Goal: Task Accomplishment & Management: Use online tool/utility

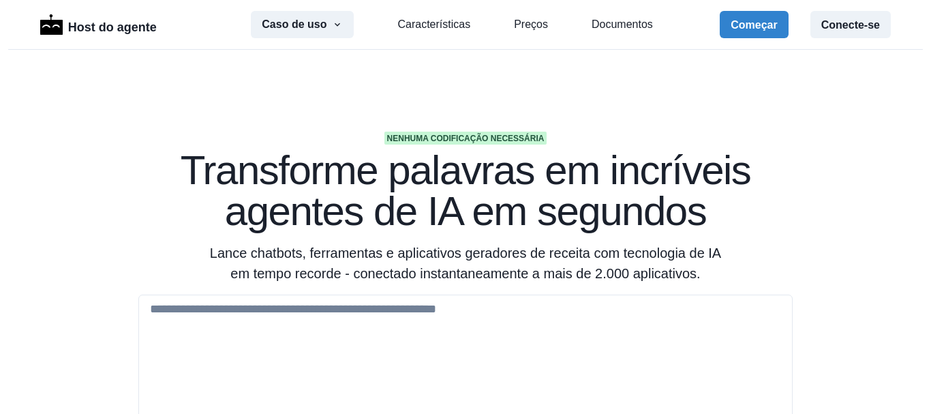
scroll to position [136, 0]
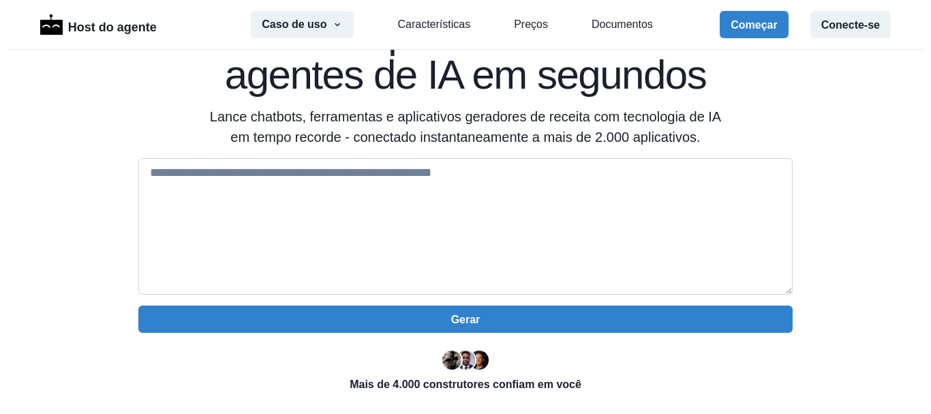
click at [350, 191] on textarea at bounding box center [465, 226] width 655 height 136
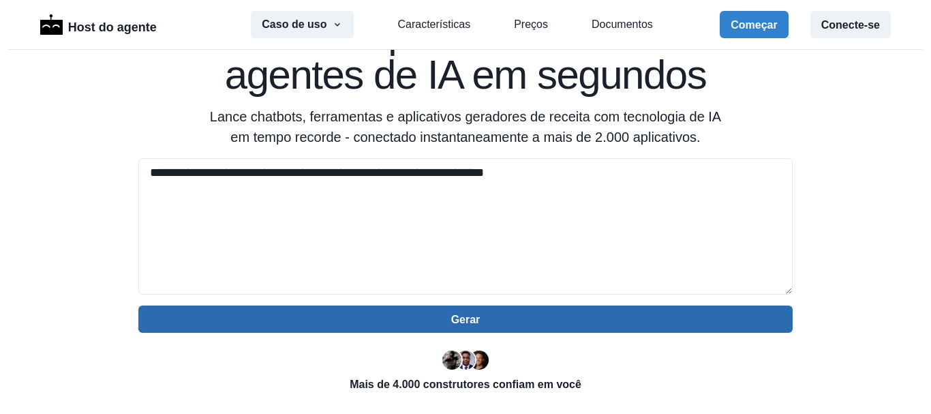
type textarea "**********"
click at [542, 322] on button "Gerar" at bounding box center [465, 318] width 655 height 27
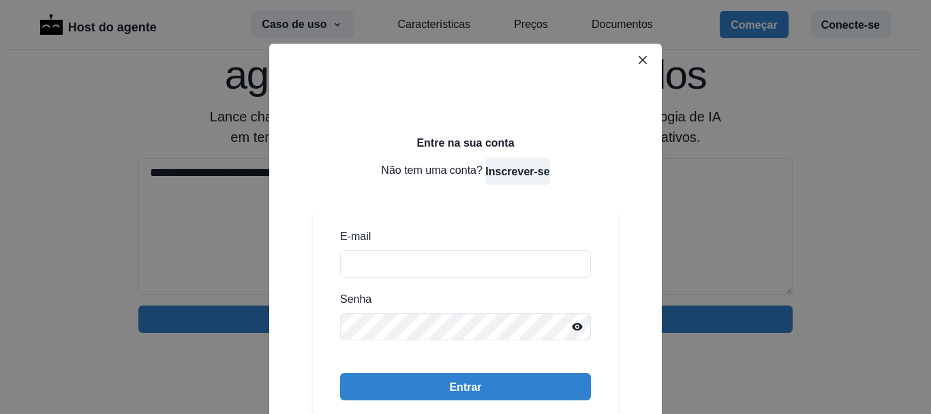
click at [518, 172] on font "Inscrever-se" at bounding box center [517, 172] width 64 height 12
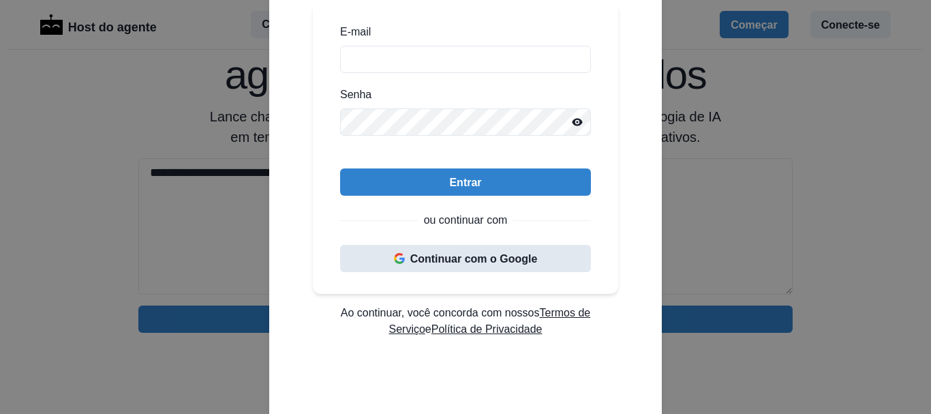
click at [515, 262] on font "Continuar com o Google" at bounding box center [474, 259] width 128 height 12
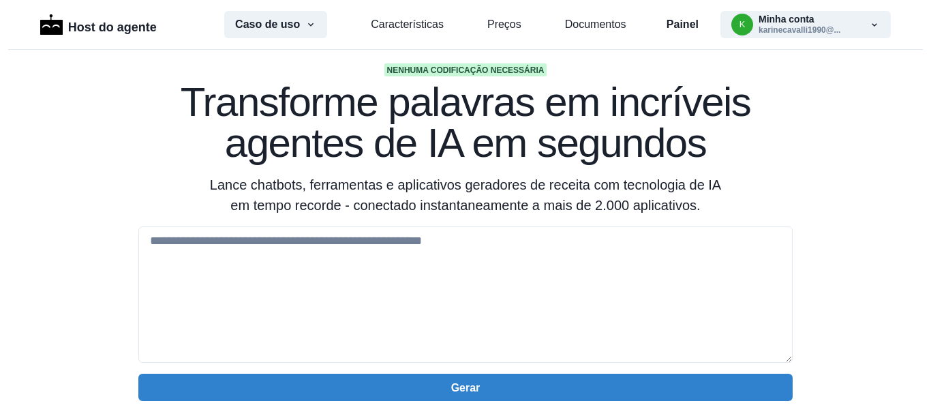
scroll to position [136, 0]
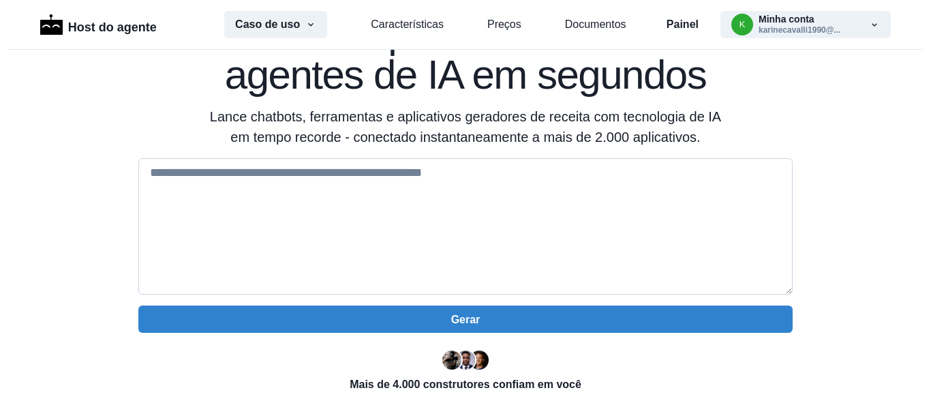
click at [261, 205] on textarea at bounding box center [465, 226] width 655 height 136
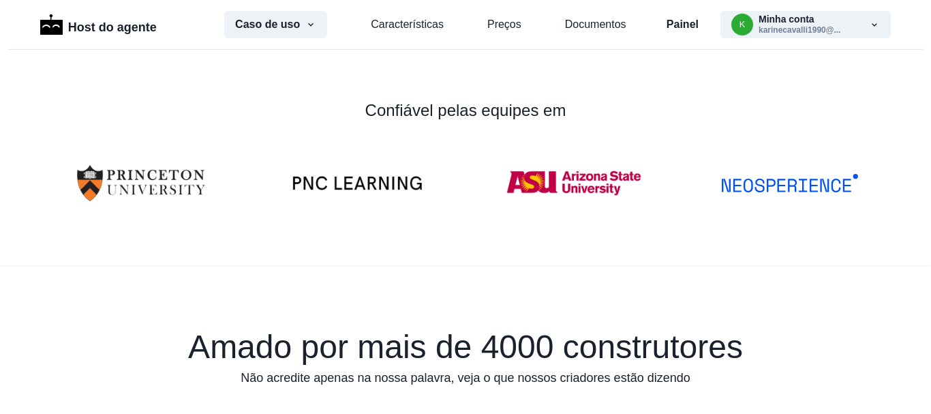
scroll to position [68, 0]
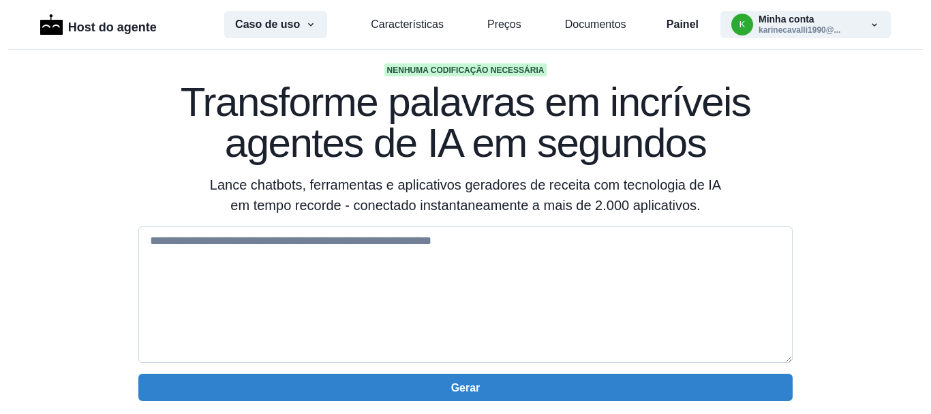
drag, startPoint x: 443, startPoint y: 260, endPoint x: 473, endPoint y: 297, distance: 47.5
drag, startPoint x: 473, startPoint y: 297, endPoint x: 399, endPoint y: 302, distance: 73.8
click at [399, 302] on textarea at bounding box center [465, 294] width 655 height 136
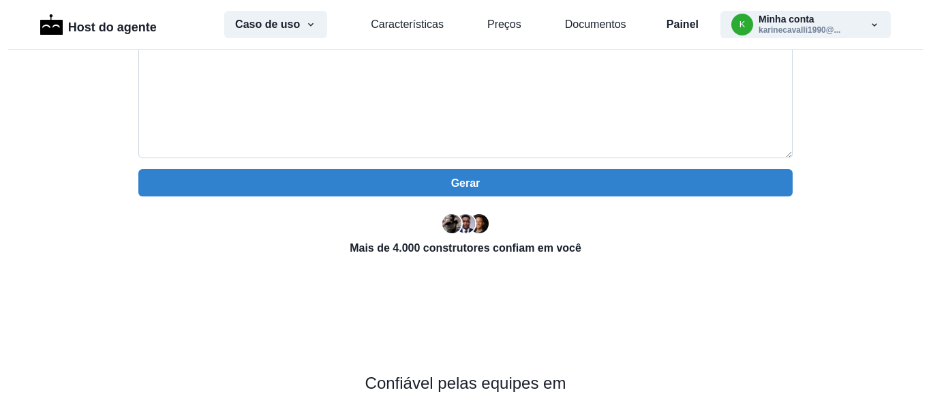
scroll to position [0, 0]
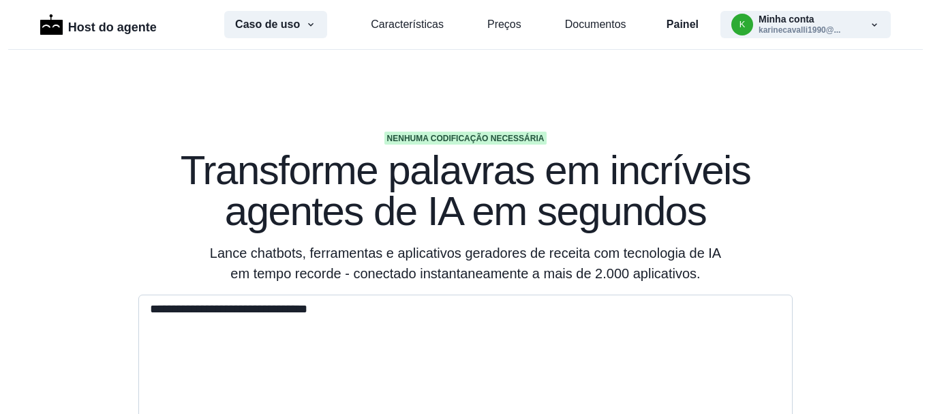
click at [354, 318] on textarea "**********" at bounding box center [465, 363] width 655 height 136
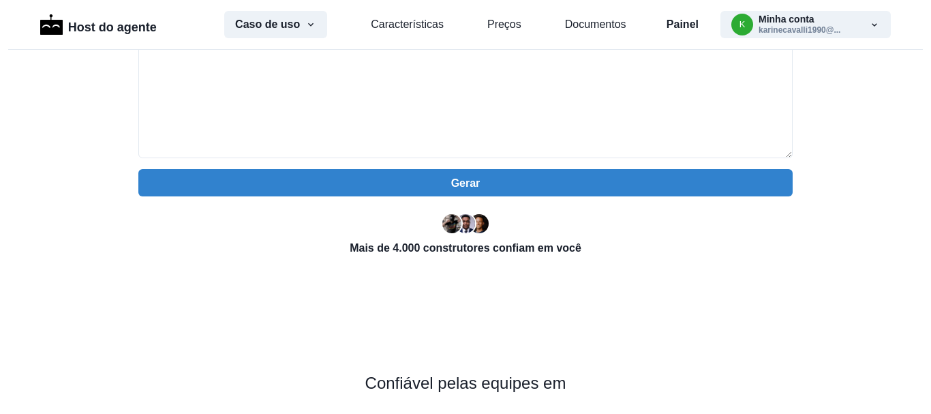
type textarea "**********"
click at [425, 199] on div "**********" at bounding box center [465, 139] width 655 height 235
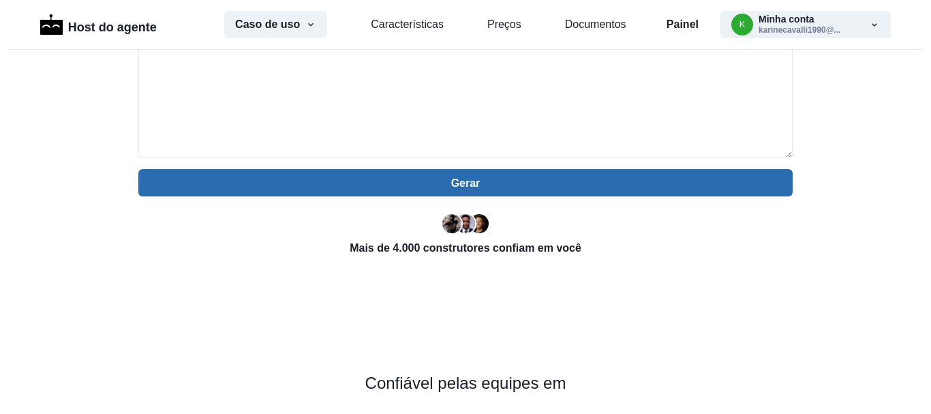
click at [425, 185] on button "Gerar" at bounding box center [465, 182] width 655 height 27
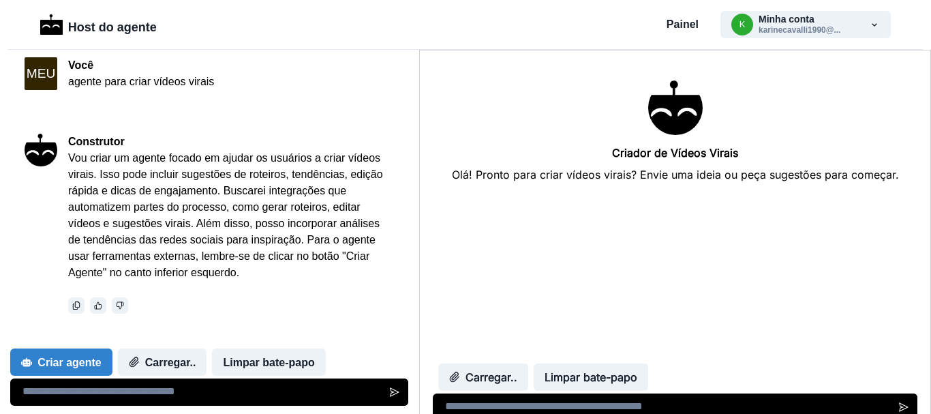
scroll to position [534, 0]
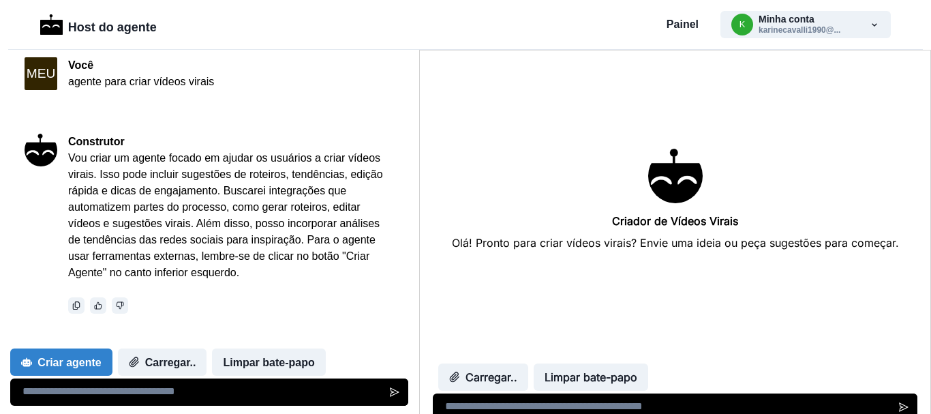
click at [658, 407] on textarea at bounding box center [674, 406] width 485 height 27
type textarea "**********"
click at [900, 406] on icon "Enviar mensagem" at bounding box center [904, 407] width 10 height 10
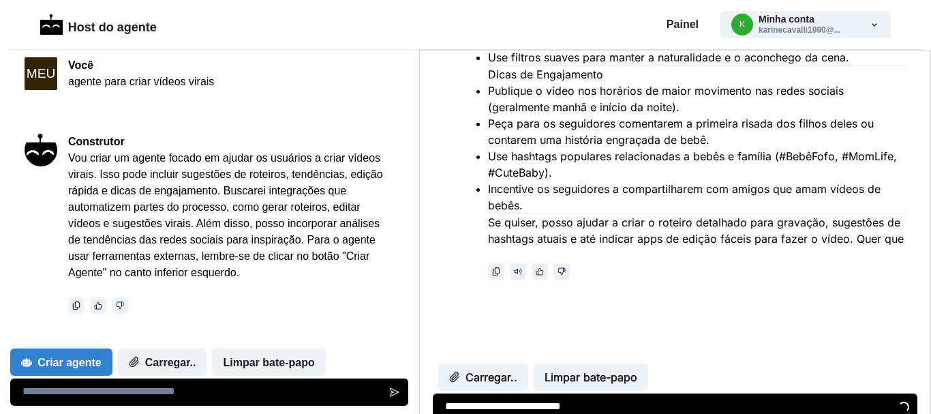
scroll to position [947, 0]
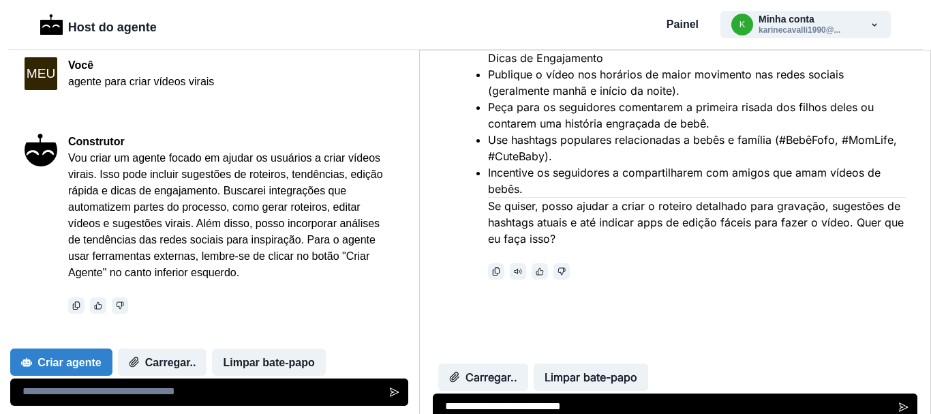
click at [501, 403] on textarea "**********" at bounding box center [674, 406] width 485 height 27
type textarea "***"
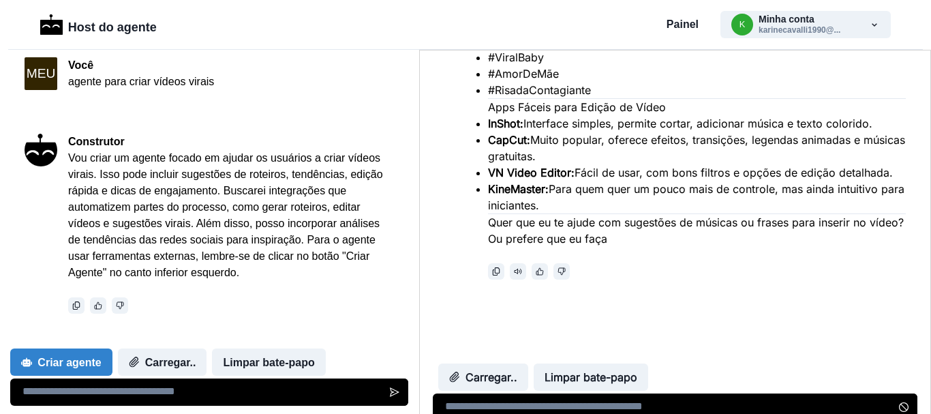
scroll to position [1910, 0]
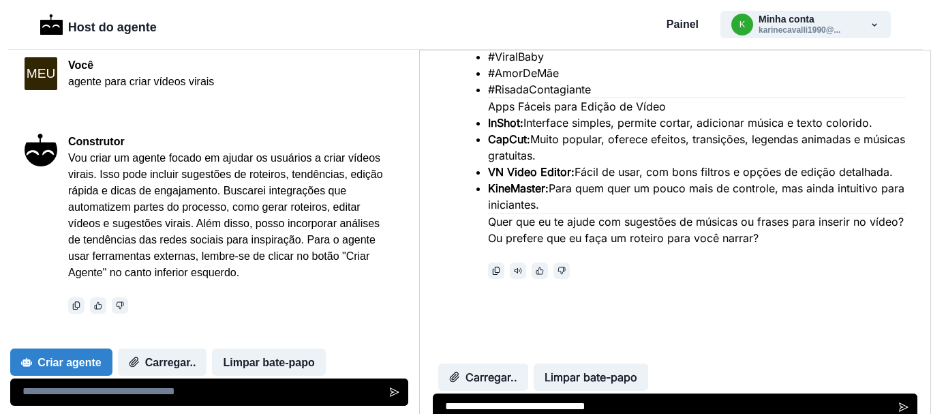
type textarea "**********"
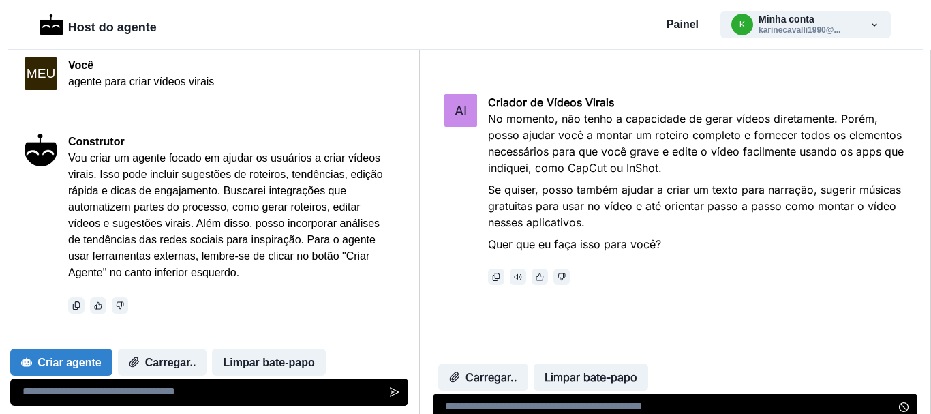
scroll to position [2204, 0]
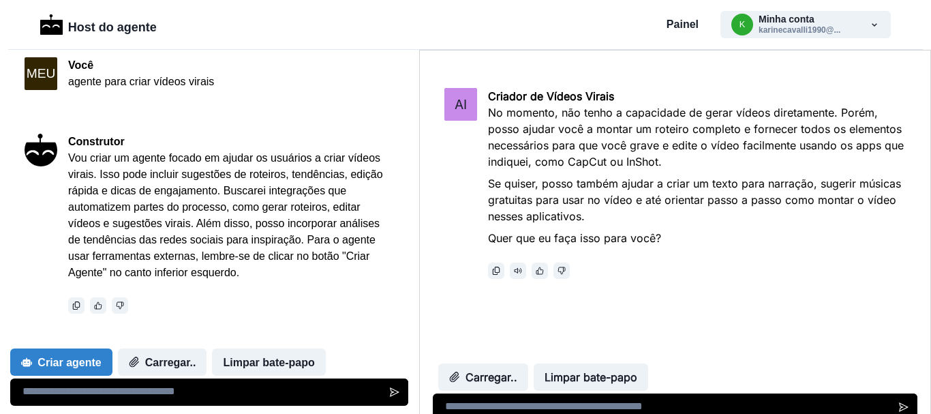
click at [125, 400] on textarea at bounding box center [209, 391] width 398 height 27
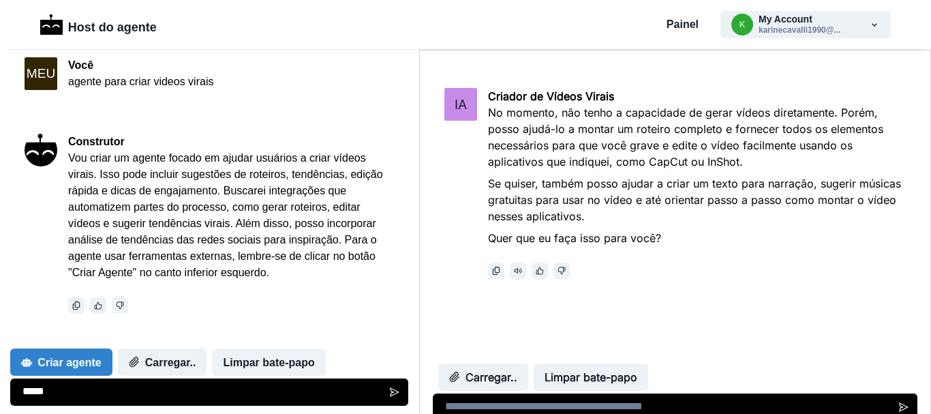
scroll to position [2221, 0]
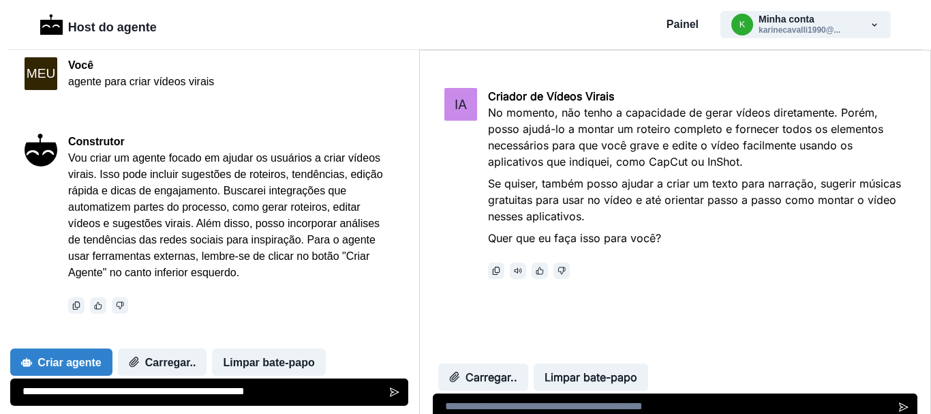
type textarea "**********"
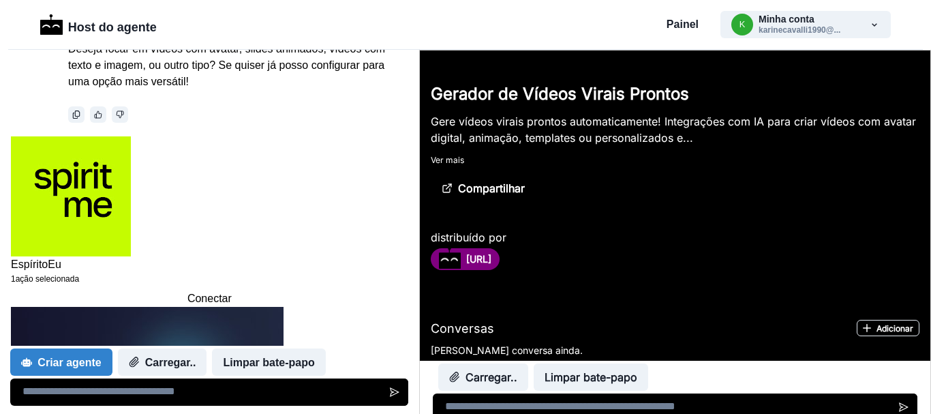
scroll to position [625, 0]
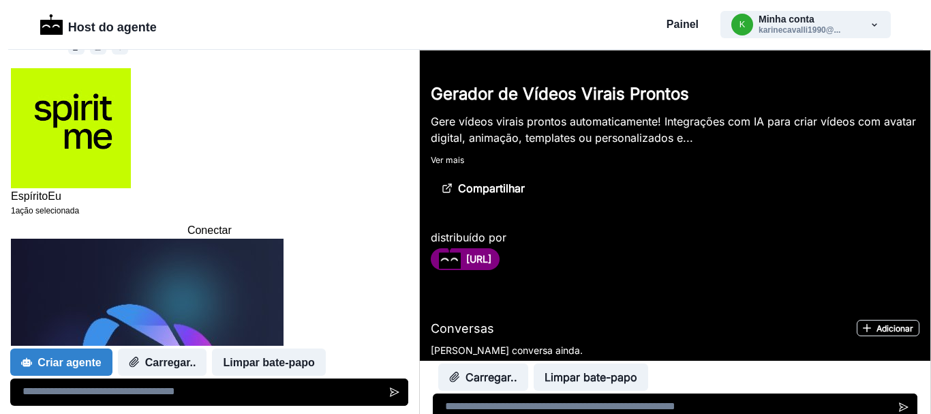
click at [125, 389] on textarea at bounding box center [209, 391] width 398 height 27
click at [232, 387] on textarea at bounding box center [209, 391] width 398 height 27
type textarea "**********"
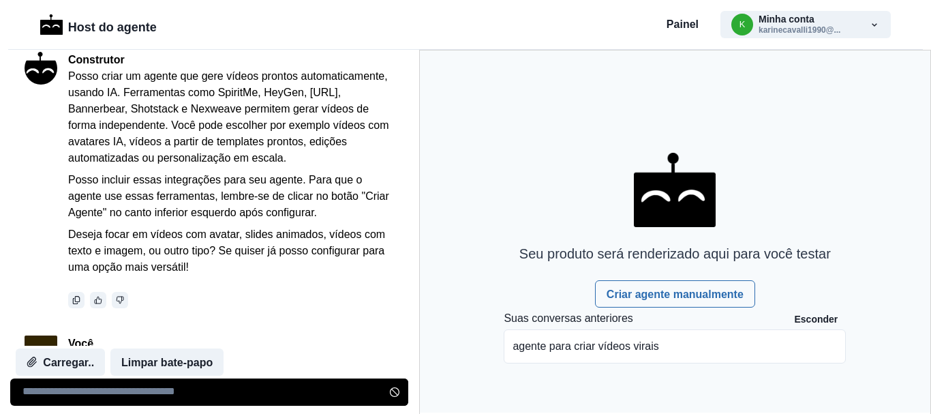
scroll to position [303, 0]
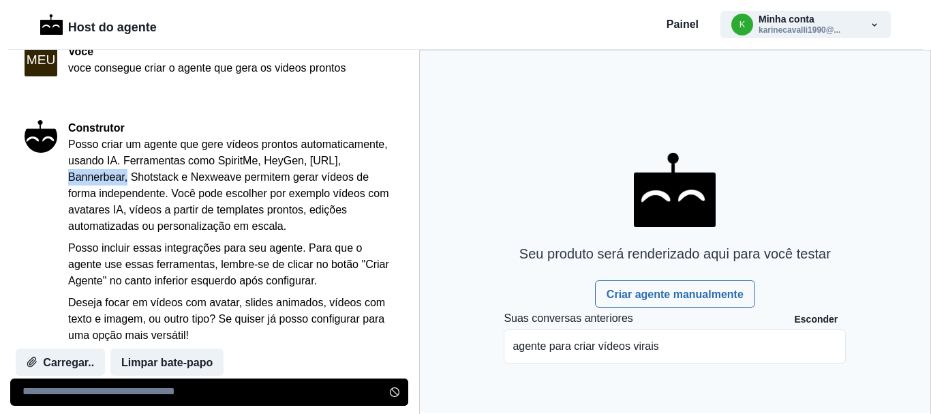
drag, startPoint x: 210, startPoint y: 179, endPoint x: 147, endPoint y: 173, distance: 63.0
click at [147, 173] on font "Posso criar um agente que gere vídeos prontos automaticamente, usando IA. Ferra…" at bounding box center [228, 184] width 321 height 93
click at [145, 173] on font "Posso criar um agente que gere vídeos prontos automaticamente, usando IA. Ferra…" at bounding box center [228, 184] width 321 height 93
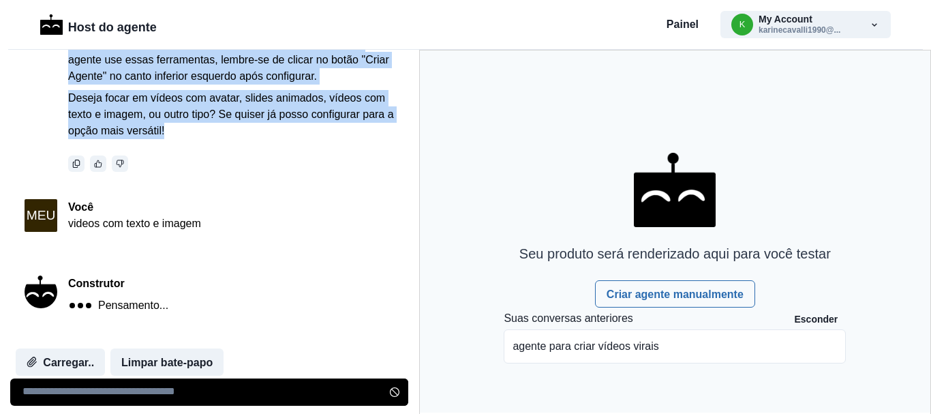
drag, startPoint x: 151, startPoint y: 177, endPoint x: 123, endPoint y: 178, distance: 27.3
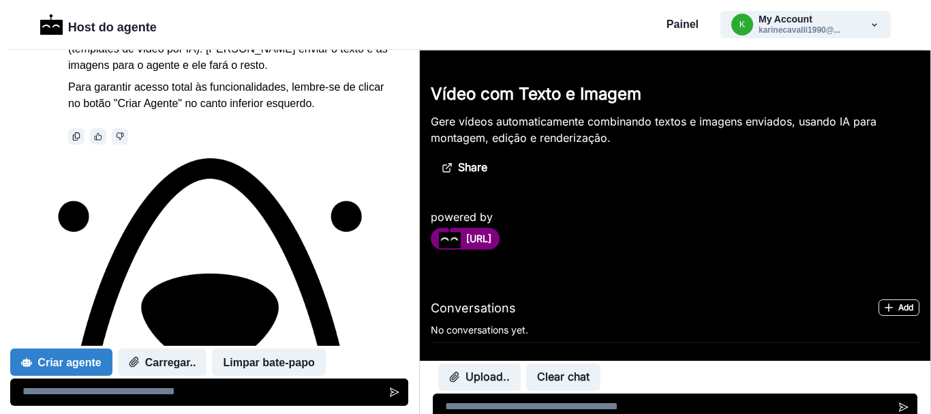
scroll to position [0, 0]
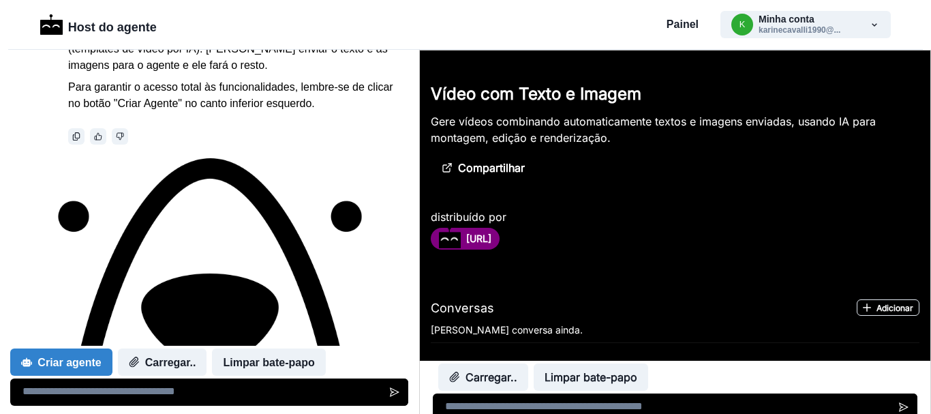
click at [498, 409] on textarea at bounding box center [674, 406] width 485 height 27
type textarea "**********"
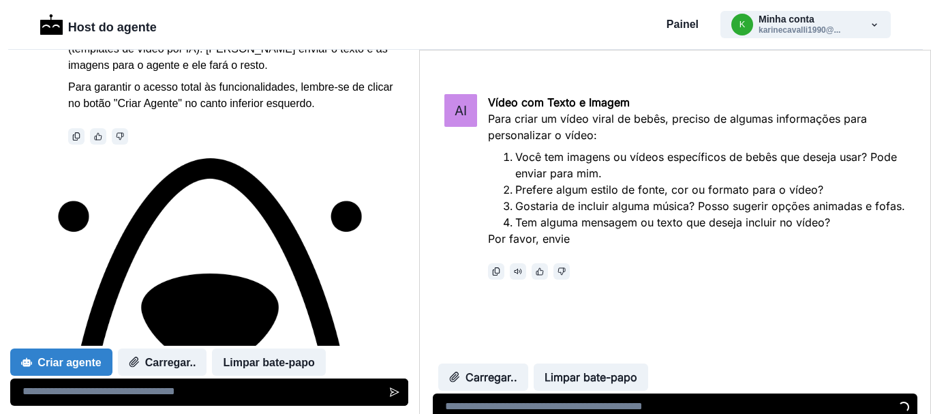
scroll to position [563, 0]
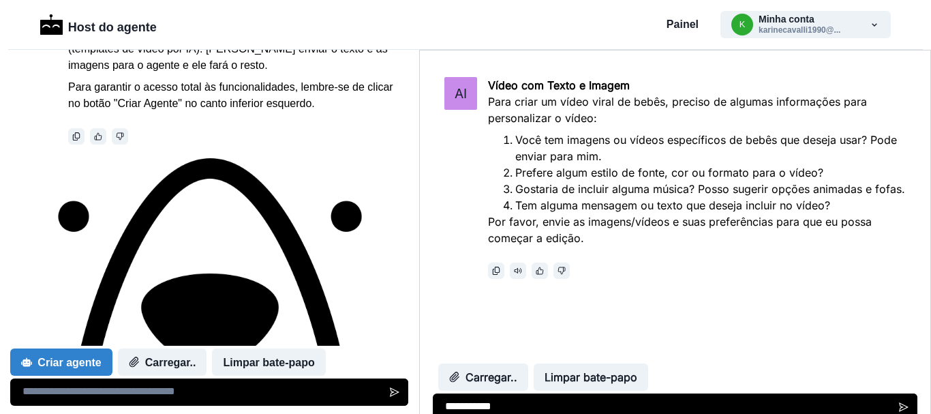
type textarea "**********"
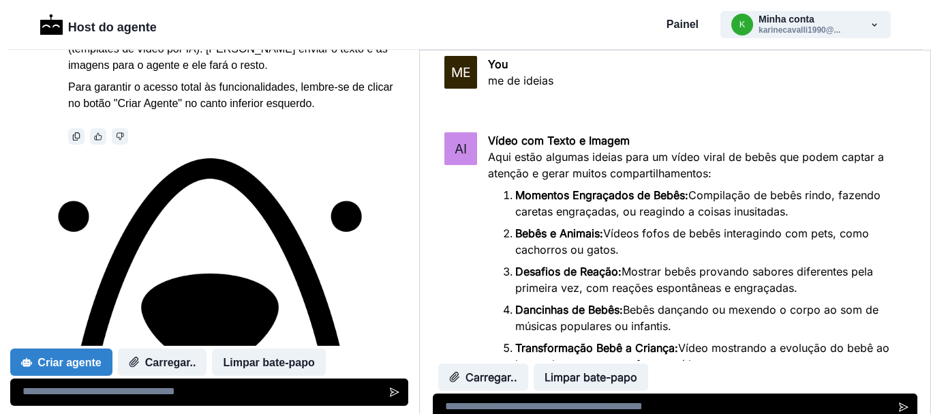
scroll to position [1071, 0]
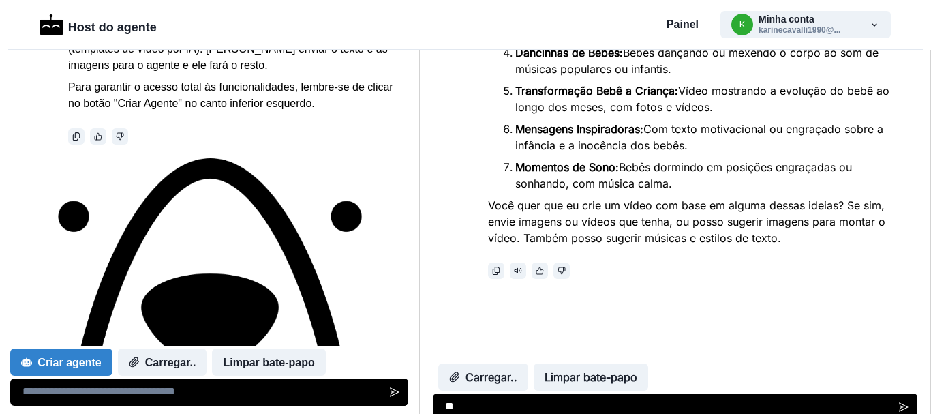
type textarea "***"
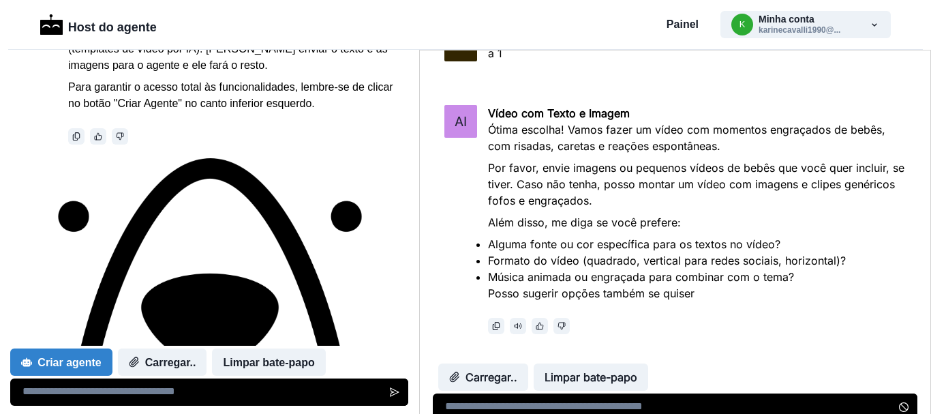
scroll to position [1403, 0]
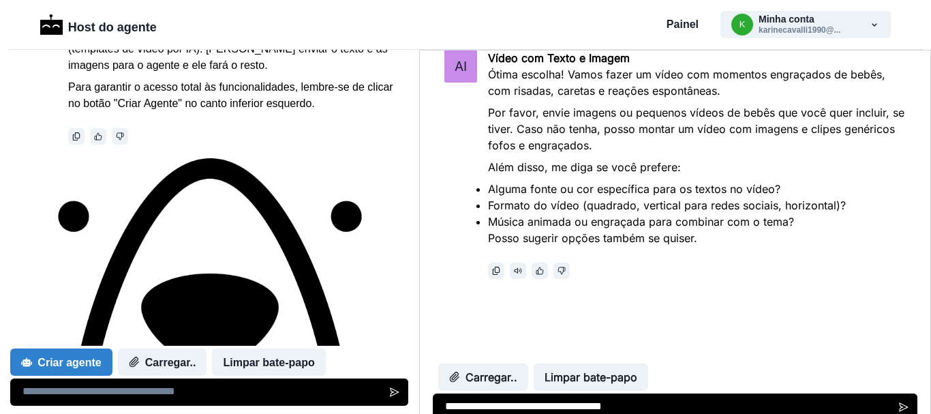
type textarea "**********"
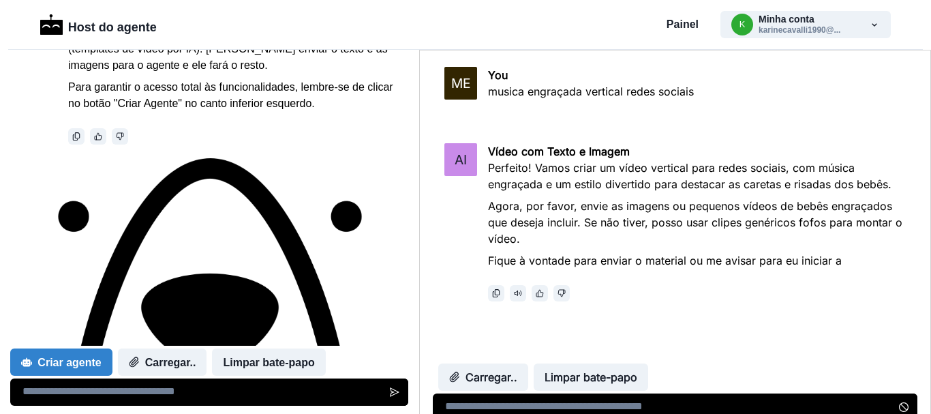
scroll to position [1681, 0]
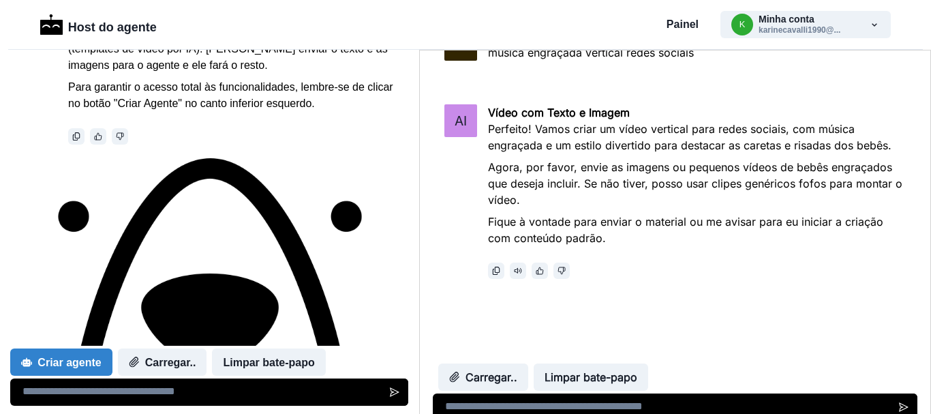
click at [488, 413] on textarea at bounding box center [674, 406] width 485 height 27
type textarea "**********"
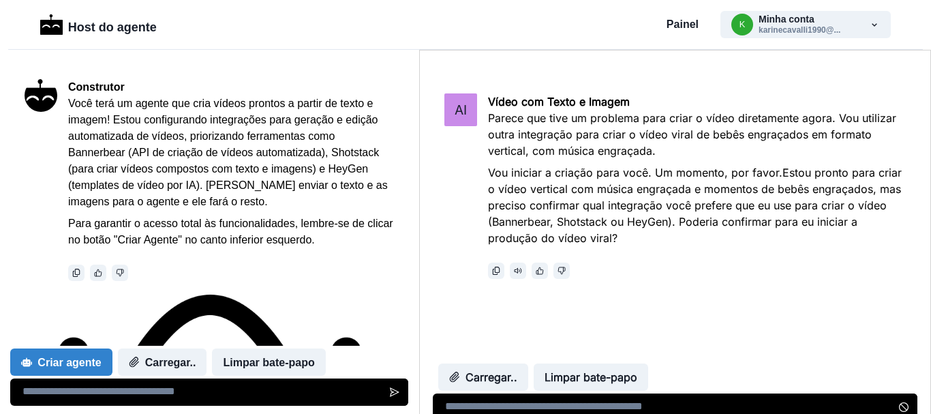
scroll to position [2033, 0]
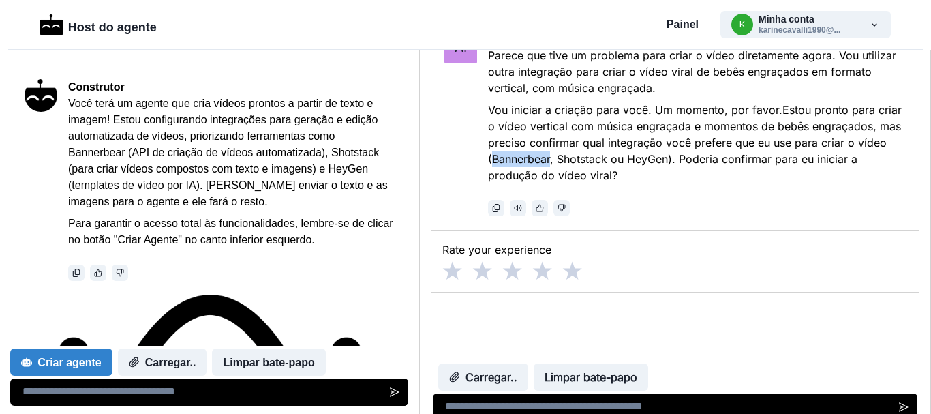
drag, startPoint x: 581, startPoint y: 162, endPoint x: 523, endPoint y: 160, distance: 58.0
click at [523, 160] on p "Vou iniciar a criação para você. Um momento, por favor.Estou pronto para criar …" at bounding box center [697, 143] width 418 height 82
copy p "Bannerbear"
paste textarea "**********"
type textarea "**********"
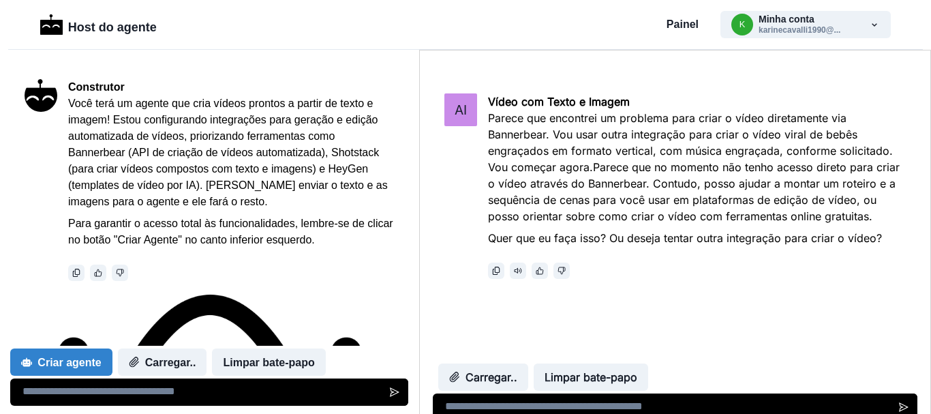
scroll to position [841, 0]
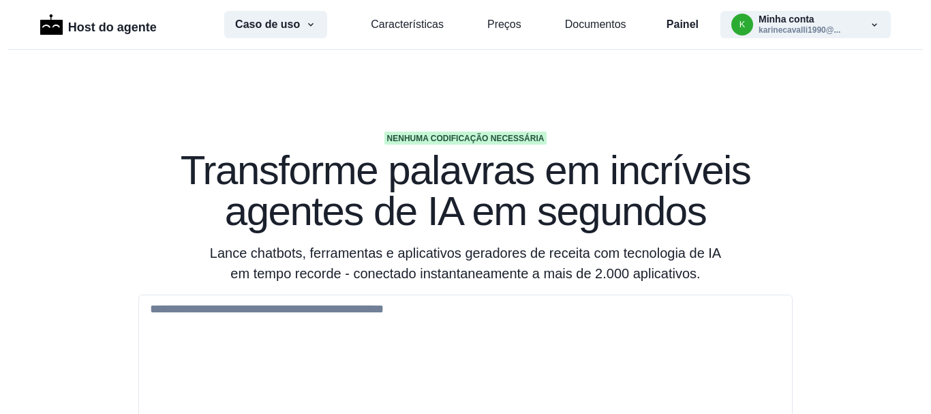
drag, startPoint x: 0, startPoint y: 0, endPoint x: 668, endPoint y: 34, distance: 669.1
click at [673, 25] on font "Painel" at bounding box center [683, 24] width 32 height 12
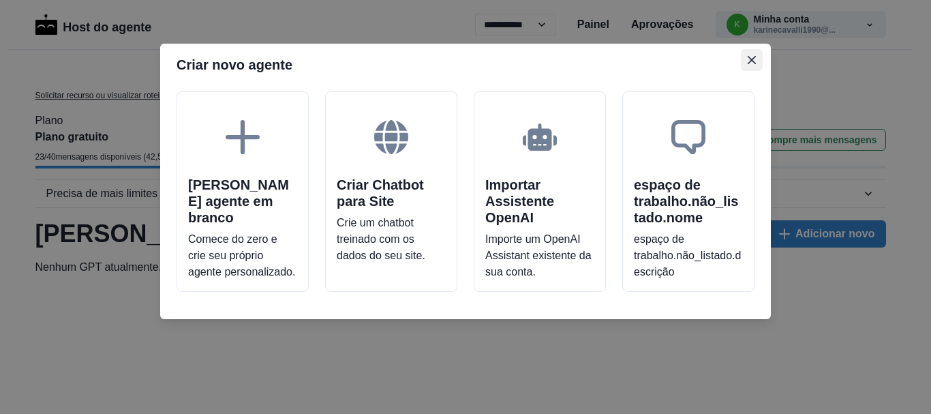
click at [751, 53] on button "Fechar" at bounding box center [752, 60] width 22 height 22
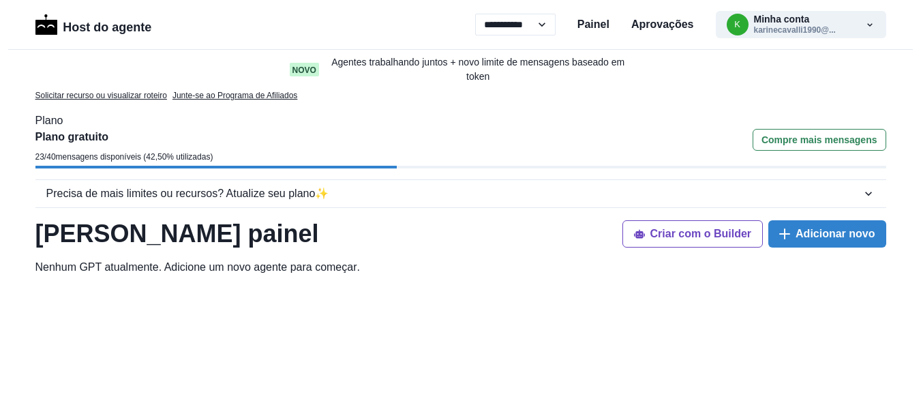
click at [248, 226] on font "painel" at bounding box center [283, 234] width 71 height 28
click at [818, 243] on button "Adicionar novo" at bounding box center [826, 233] width 117 height 27
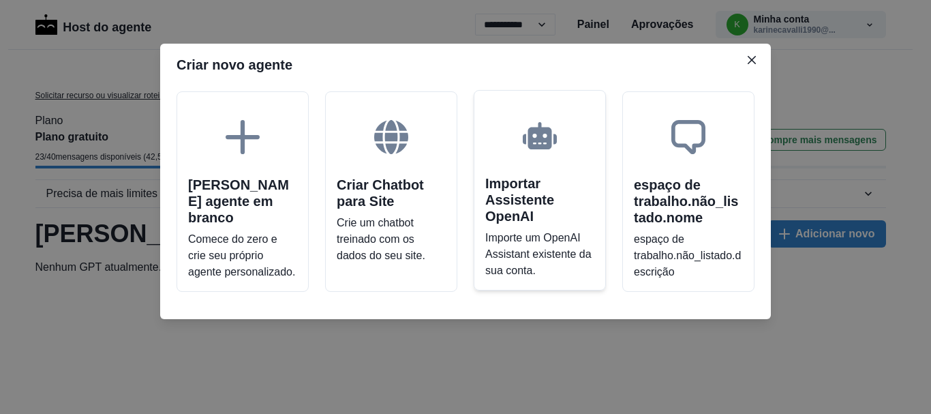
click at [514, 245] on p "Importe um OpenAI Assistant existente da sua conta." at bounding box center [539, 254] width 109 height 49
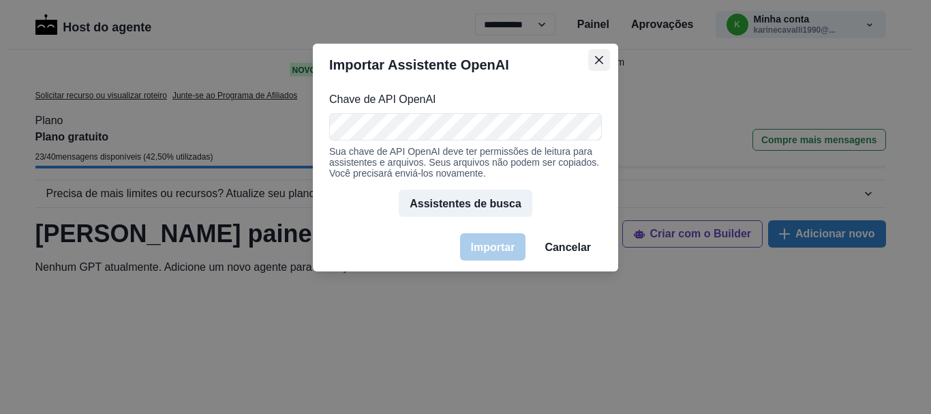
click at [601, 57] on icon "Fechar" at bounding box center [599, 60] width 8 height 8
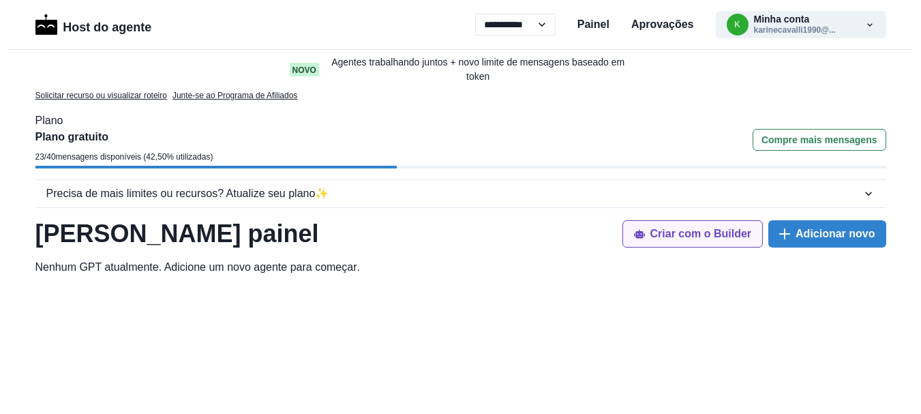
click at [697, 235] on font "Criar com o Builder" at bounding box center [701, 234] width 101 height 12
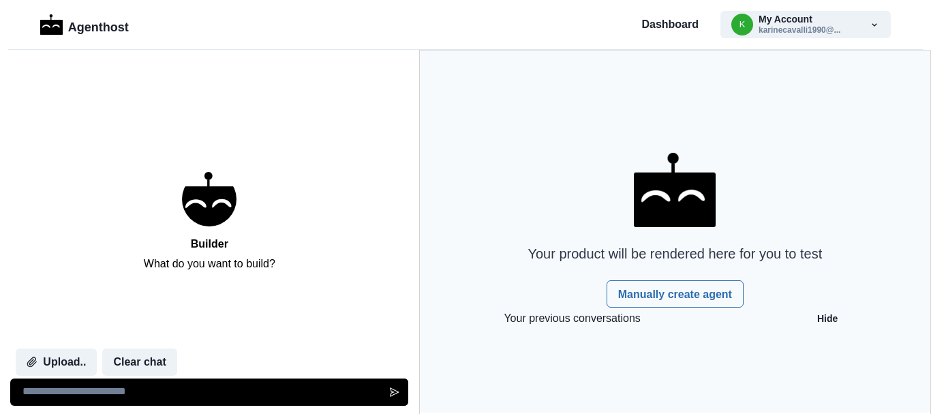
scroll to position [12, 0]
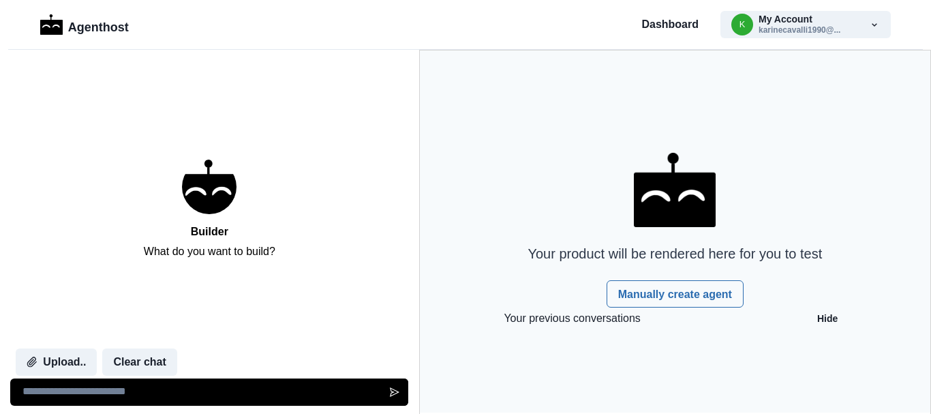
click at [152, 395] on textarea at bounding box center [209, 391] width 398 height 27
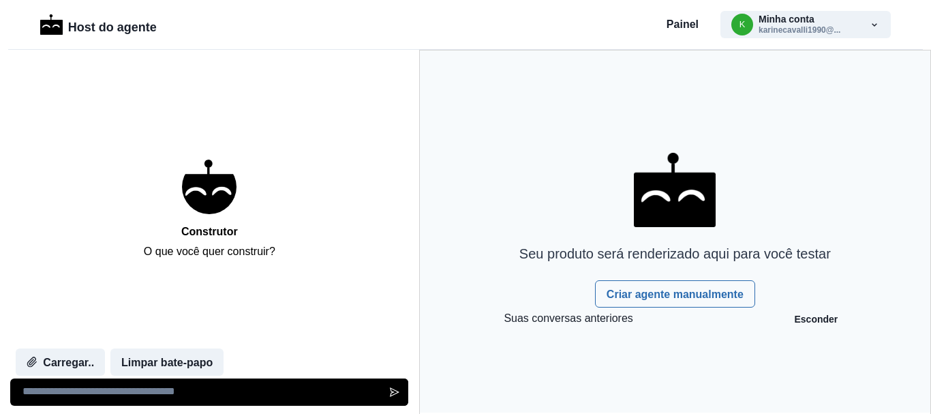
click at [192, 393] on textarea at bounding box center [209, 391] width 398 height 27
type textarea "**********"
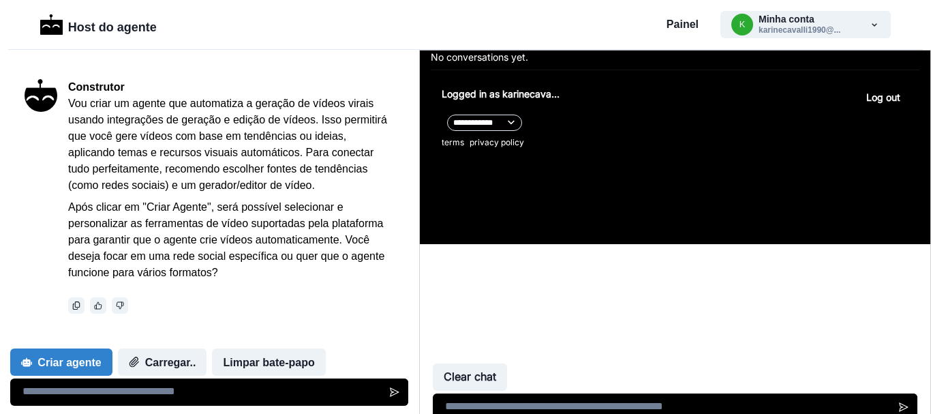
scroll to position [602, 0]
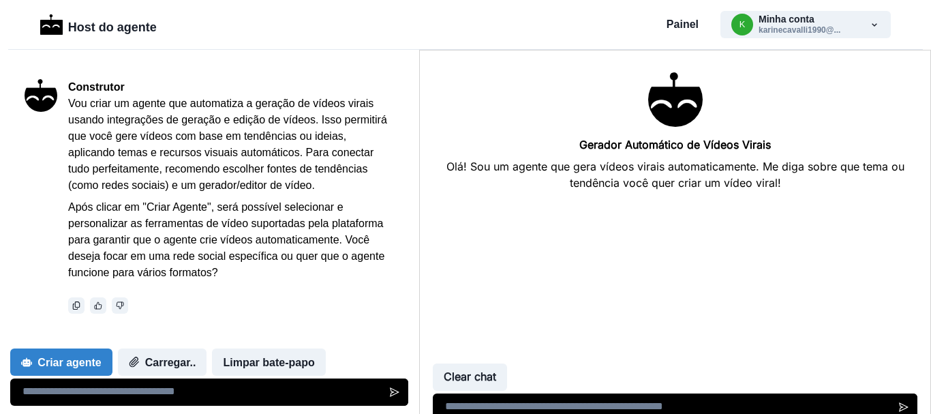
click at [115, 395] on textarea at bounding box center [209, 391] width 398 height 27
click at [146, 387] on textarea at bounding box center [209, 391] width 398 height 27
type textarea "*"
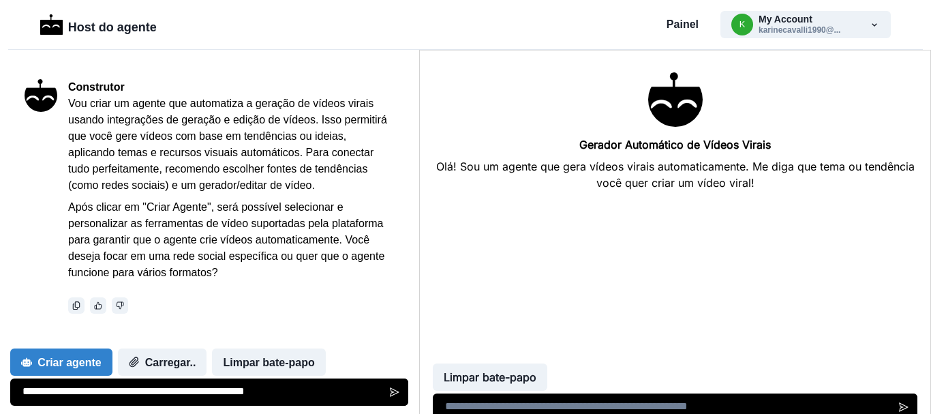
type textarea "**********"
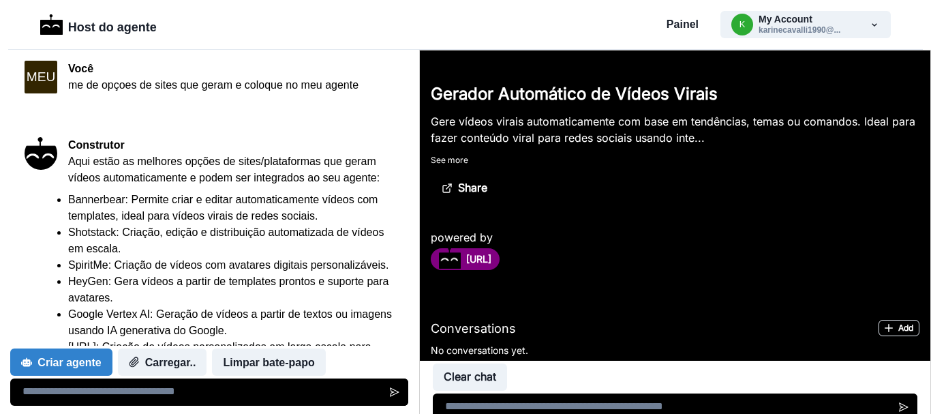
scroll to position [0, 0]
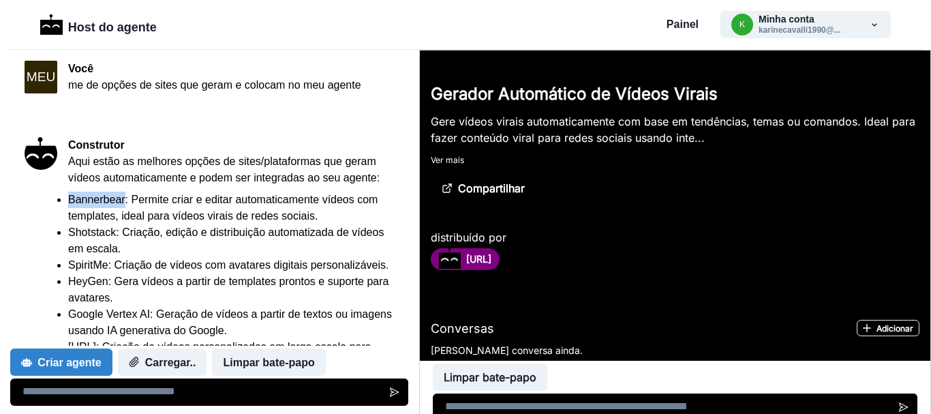
drag, startPoint x: 125, startPoint y: 198, endPoint x: 68, endPoint y: 195, distance: 58.0
click at [68, 195] on div "Construtor Aqui estão as melhores opções de sites/plataformas que geram vídeos …" at bounding box center [210, 311] width 370 height 349
copy font "Bannerbear"
drag, startPoint x: 115, startPoint y: 232, endPoint x: 65, endPoint y: 231, distance: 49.8
click at [65, 231] on div "Construtor Aqui estão as melhores opções de sites/plataformas que geram vídeos …" at bounding box center [210, 311] width 370 height 349
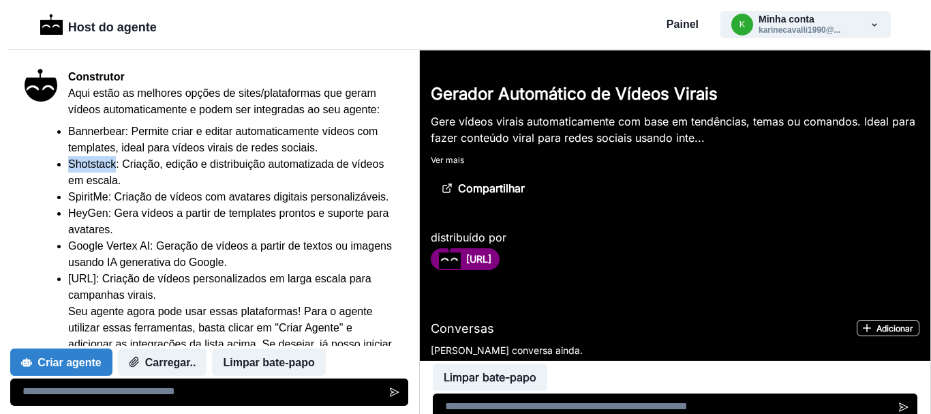
scroll to position [477, 0]
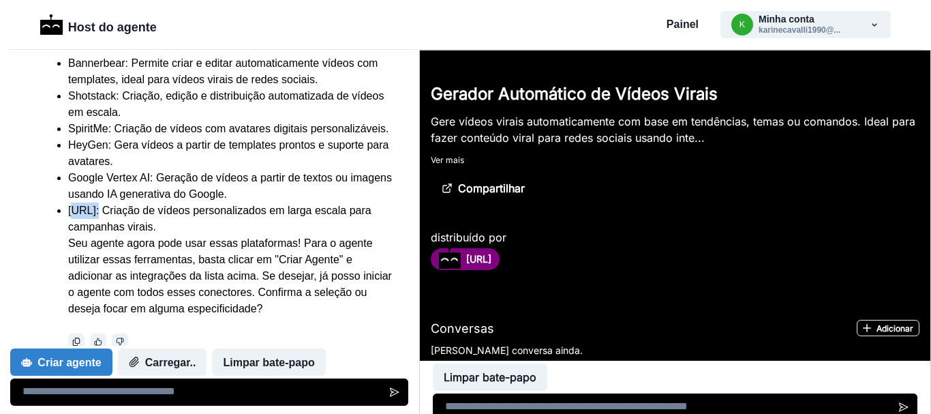
drag, startPoint x: 102, startPoint y: 227, endPoint x: 79, endPoint y: 229, distance: 23.3
click at [79, 229] on font "Gan.AI: Criação de vídeos personalizados em larga escala para campanhas virais." at bounding box center [219, 219] width 303 height 28
click at [70, 228] on div "Construtor Aqui estão as melhores opções de sites/plataformas que geram vídeos …" at bounding box center [210, 175] width 370 height 349
drag, startPoint x: 70, startPoint y: 228, endPoint x: 102, endPoint y: 225, distance: 32.9
click at [102, 225] on font "Gan.AI: Criação de vídeos personalizados em larga escala para campanhas virais." at bounding box center [219, 219] width 303 height 28
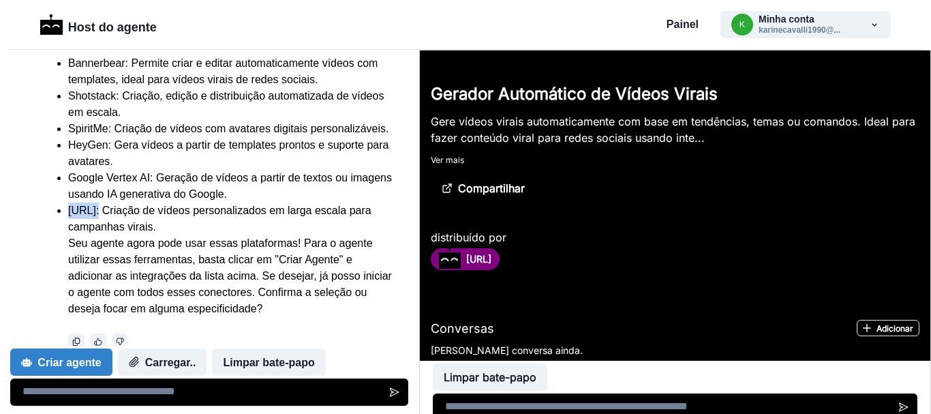
copy font "Gan.AI"
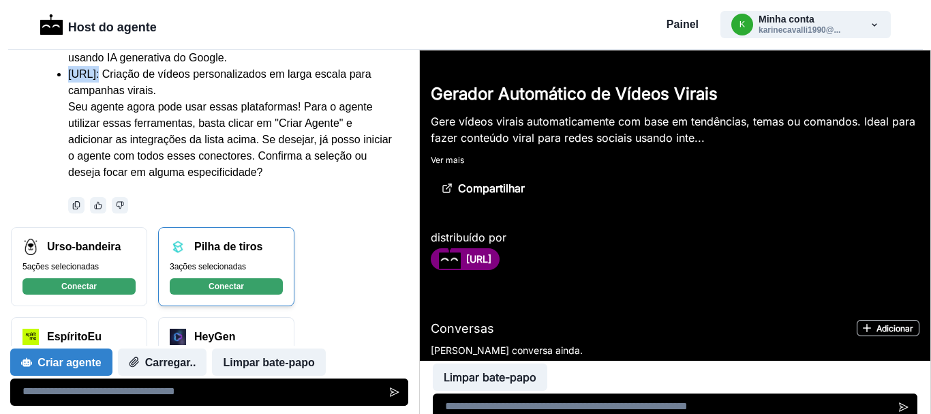
scroll to position [750, 0]
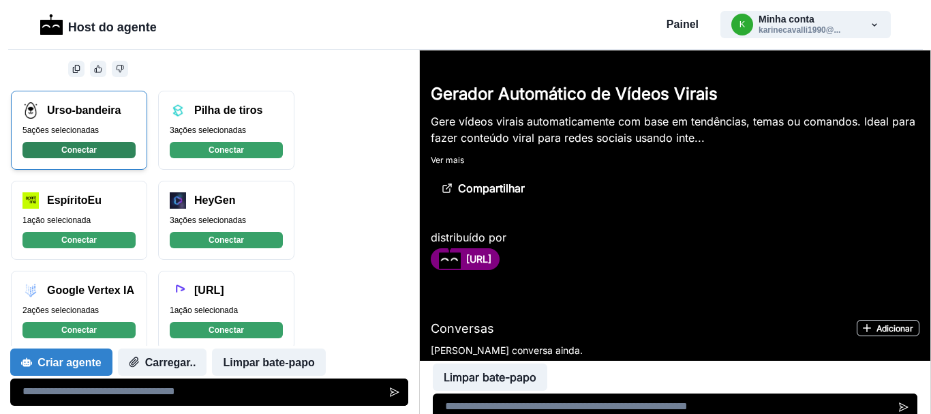
click at [95, 155] on font "Conectar" at bounding box center [78, 150] width 35 height 10
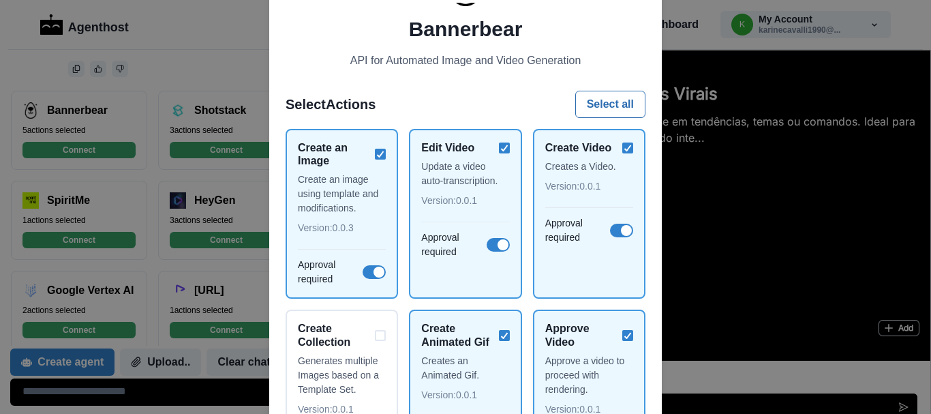
scroll to position [249, 0]
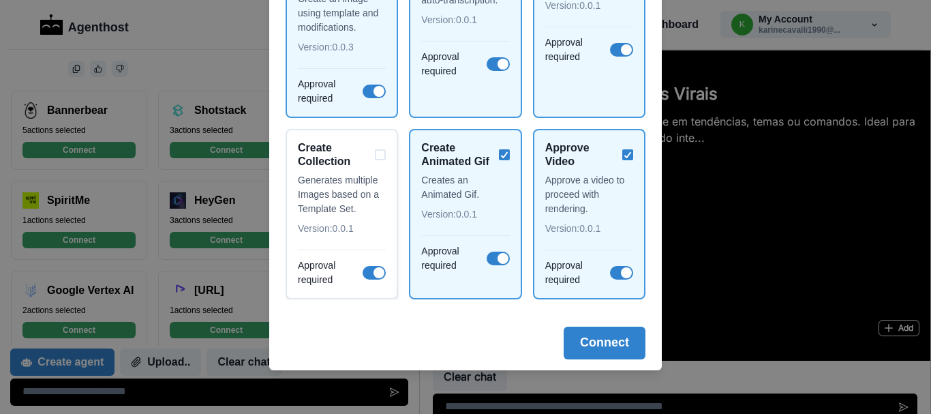
click at [376, 154] on div "Create Collection" at bounding box center [342, 154] width 88 height 26
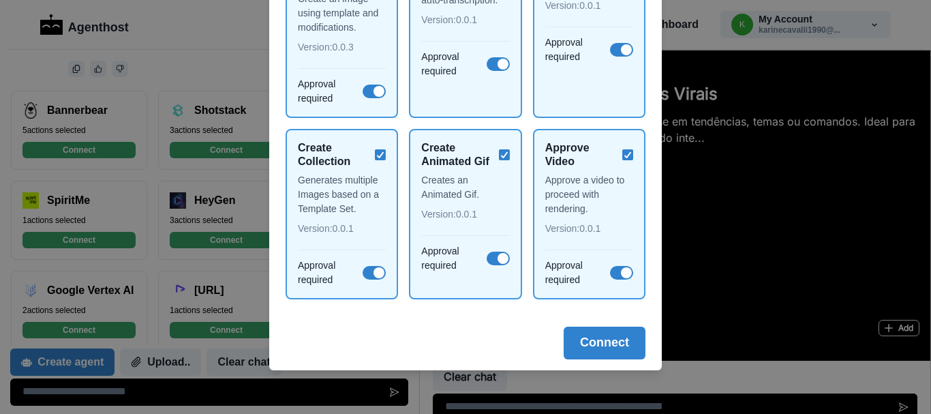
click at [631, 348] on button "Connect" at bounding box center [605, 343] width 82 height 33
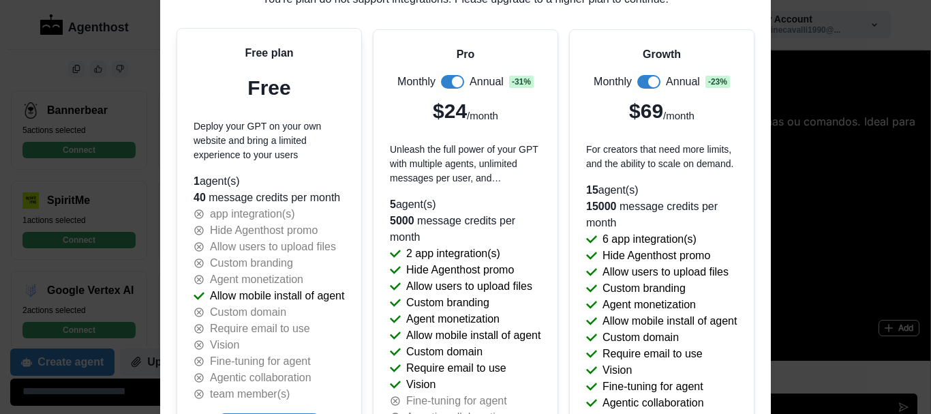
scroll to position [205, 0]
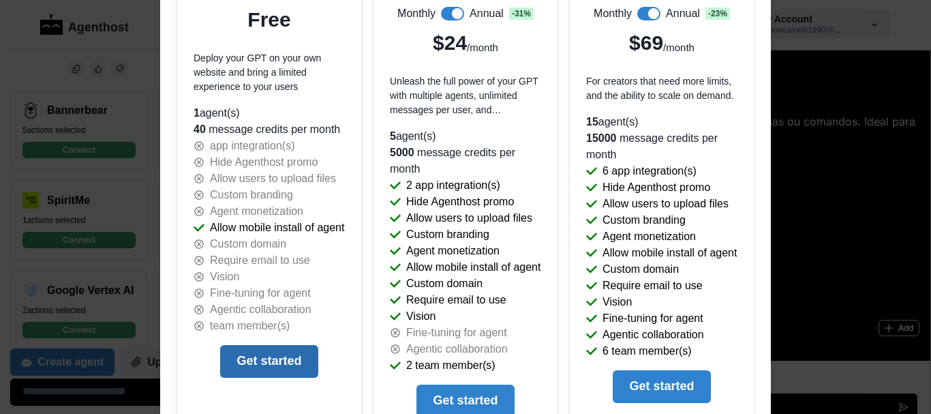
click at [253, 360] on button "Get started" at bounding box center [269, 361] width 98 height 33
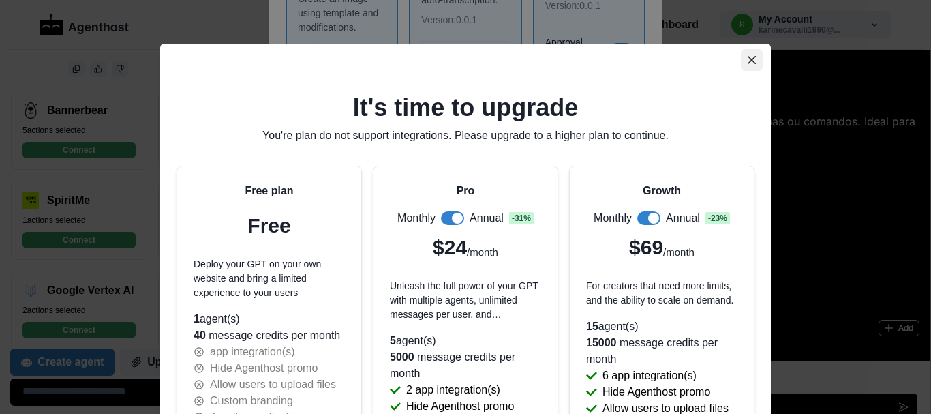
click at [750, 55] on button "Close" at bounding box center [752, 60] width 22 height 22
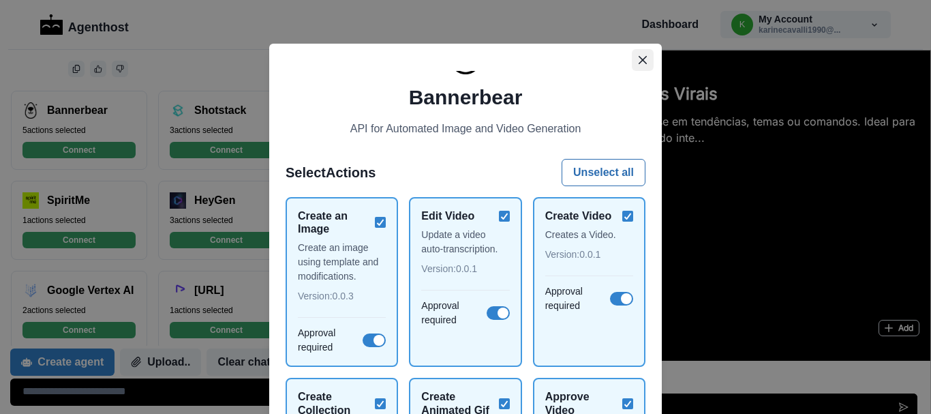
click at [640, 59] on icon "Close" at bounding box center [643, 60] width 8 height 8
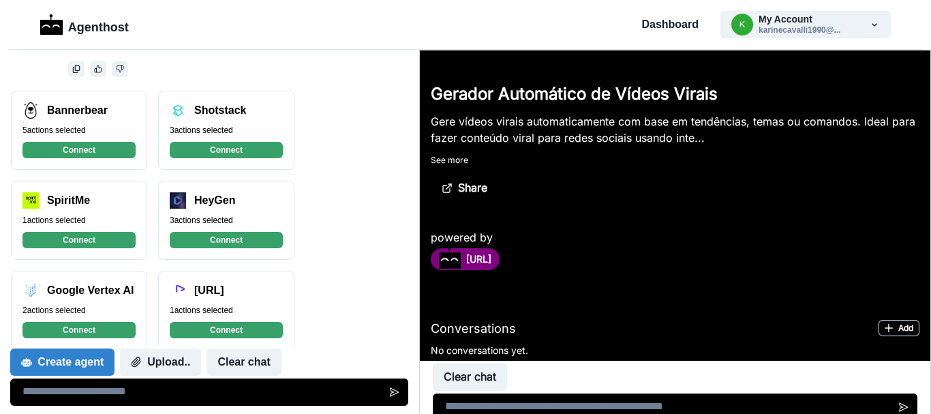
scroll to position [789, 0]
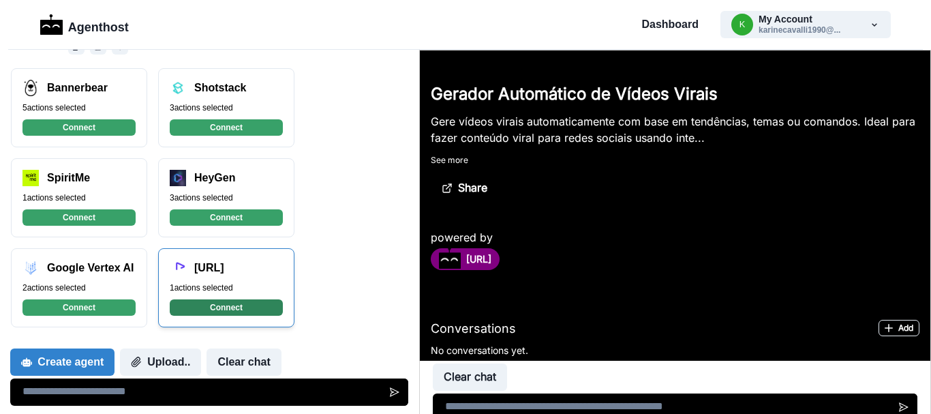
click at [213, 312] on button "Connect" at bounding box center [226, 307] width 113 height 16
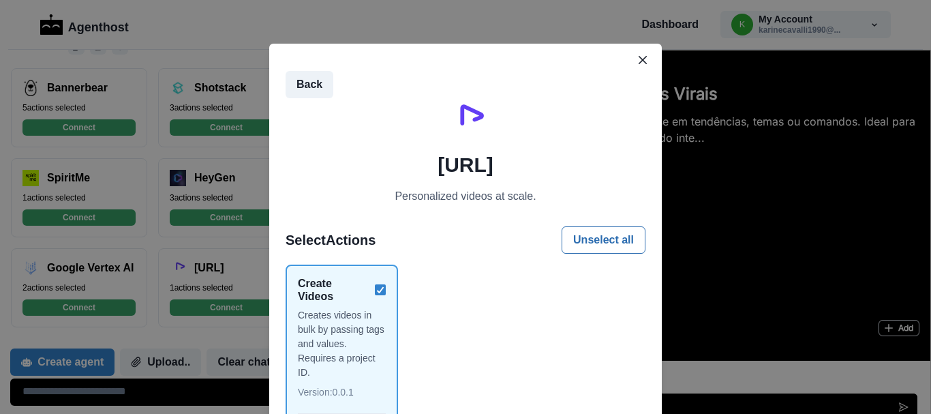
scroll to position [164, 0]
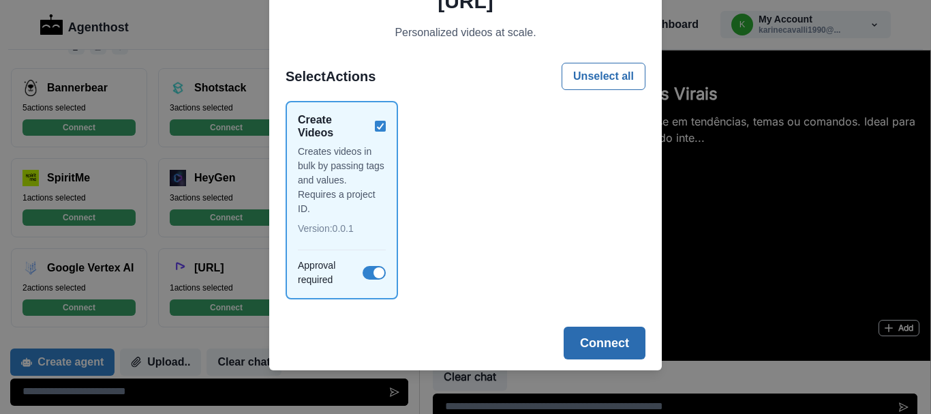
click at [588, 335] on button "Connect" at bounding box center [605, 343] width 82 height 33
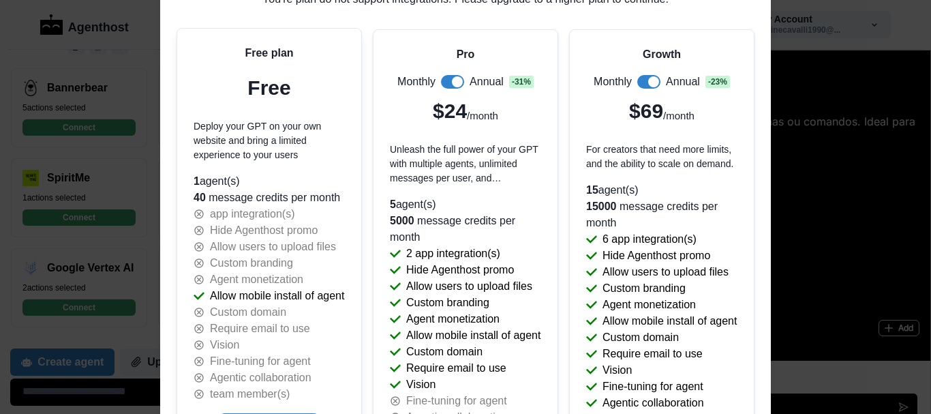
click at [275, 207] on p "app integration(s)" at bounding box center [252, 214] width 85 height 16
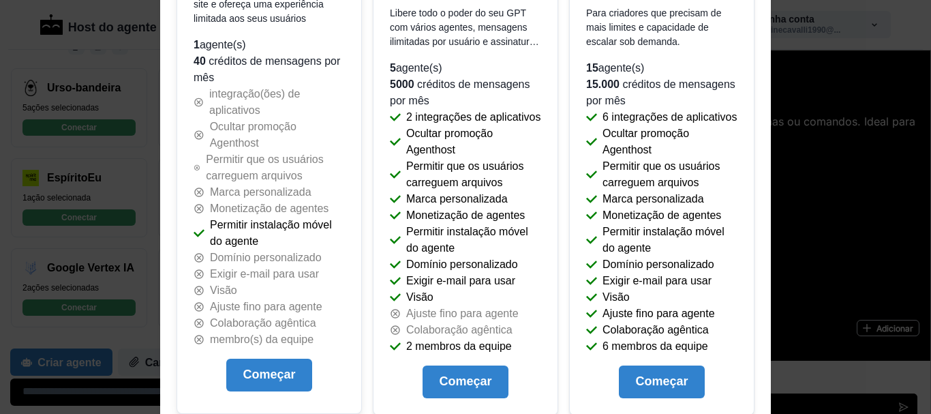
scroll to position [341, 0]
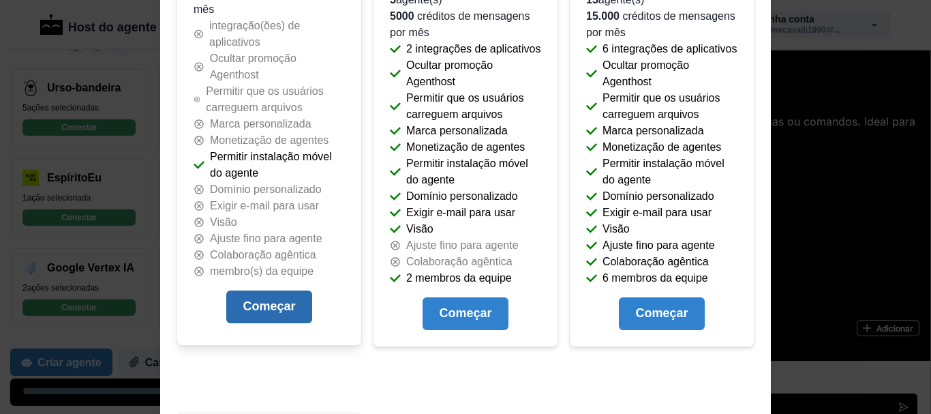
click at [279, 303] on font "Começar" at bounding box center [269, 307] width 53 height 14
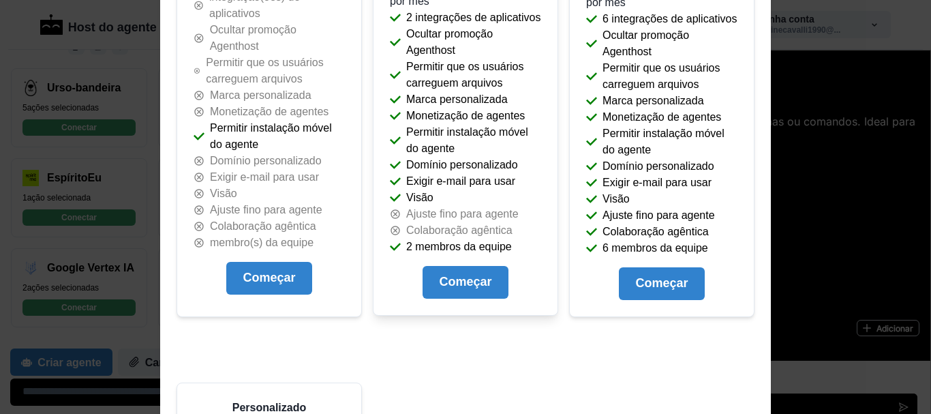
scroll to position [0, 0]
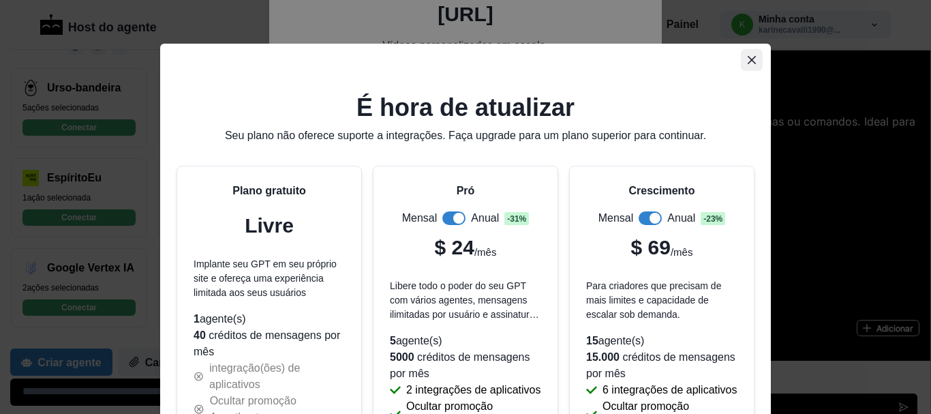
click at [749, 55] on button "Fechar" at bounding box center [752, 60] width 22 height 22
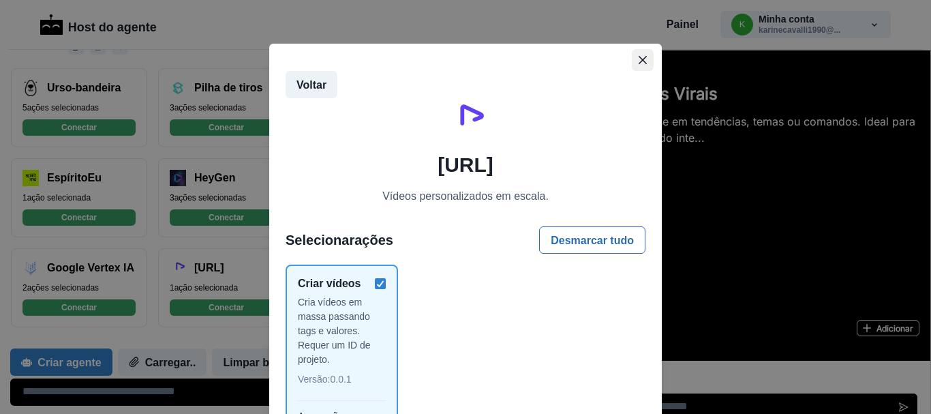
click at [641, 55] on button "Fechar" at bounding box center [643, 60] width 22 height 22
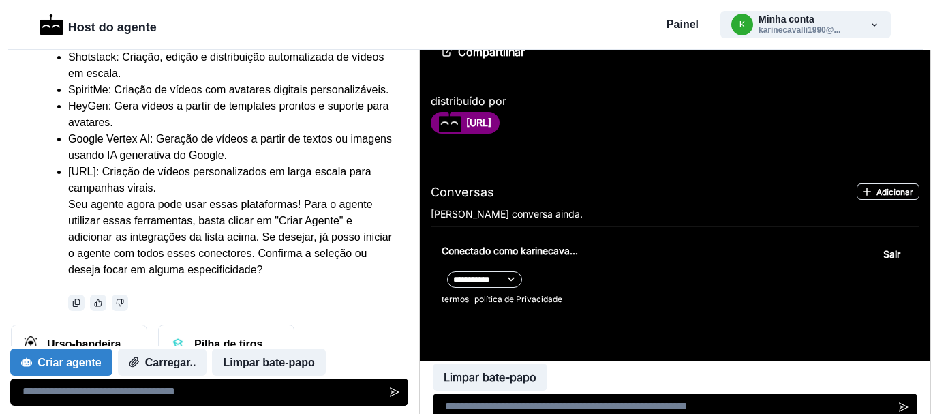
scroll to position [448, 0]
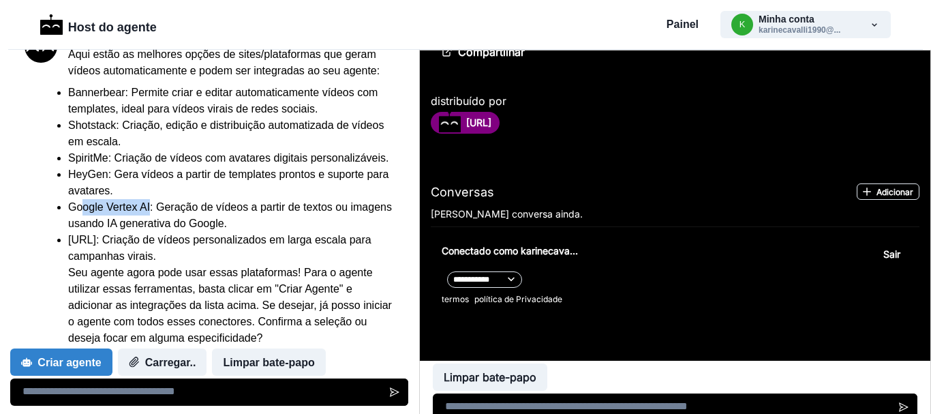
drag, startPoint x: 151, startPoint y: 221, endPoint x: 82, endPoint y: 222, distance: 68.9
click at [82, 222] on font "Google Vertex AI: Geração de vídeos a partir de textos ou imagens usando IA gen…" at bounding box center [230, 215] width 324 height 28
drag, startPoint x: 70, startPoint y: 223, endPoint x: 147, endPoint y: 222, distance: 77.7
click at [147, 222] on font "Google Vertex AI: Geração de vídeos a partir de textos ou imagens usando IA gen…" at bounding box center [230, 215] width 324 height 28
copy font "Google Vertex A"
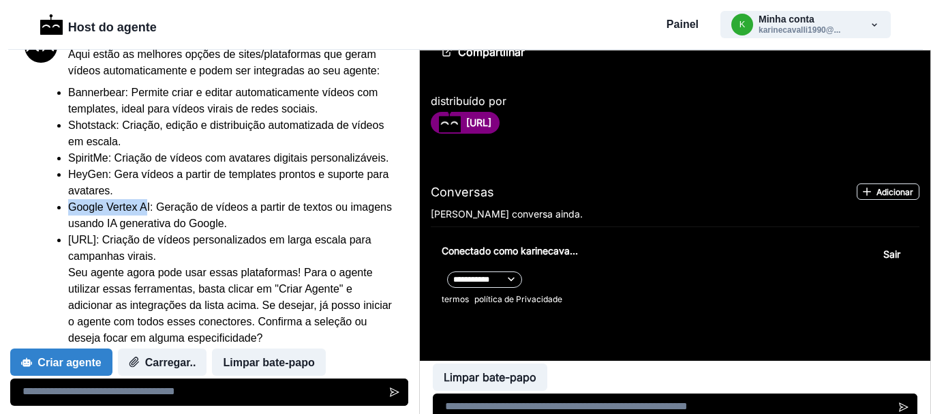
click at [140, 224] on font "Google Vertex AI: Geração de vídeos a partir de textos ou imagens usando IA gen…" at bounding box center [230, 215] width 324 height 28
drag, startPoint x: 151, startPoint y: 224, endPoint x: 71, endPoint y: 222, distance: 80.5
click at [71, 222] on font "Google Vertex AI: Geração de vídeos a partir de textos ou imagens usando IA gen…" at bounding box center [230, 215] width 324 height 28
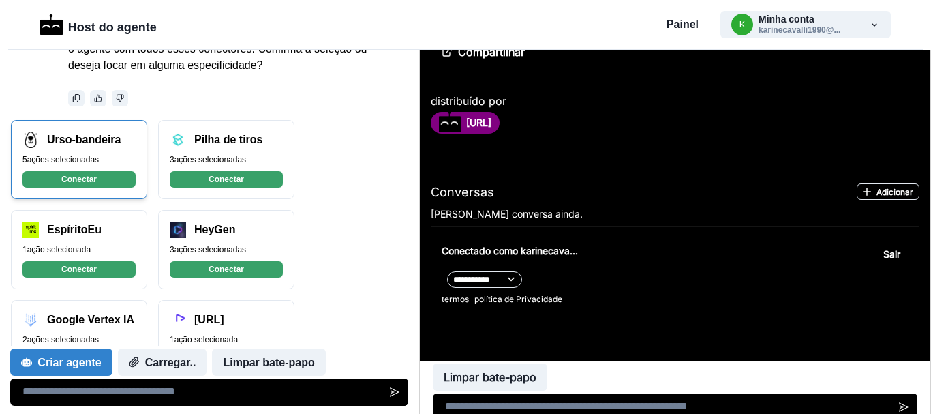
scroll to position [516, 0]
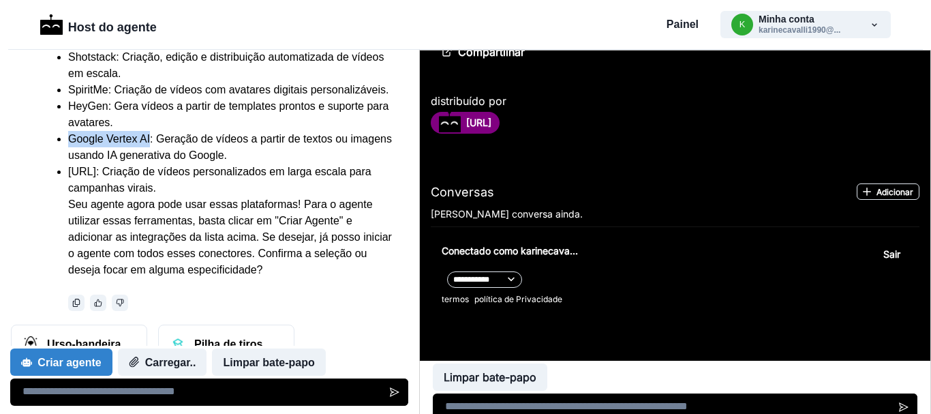
copy font "Google Vertex AI"
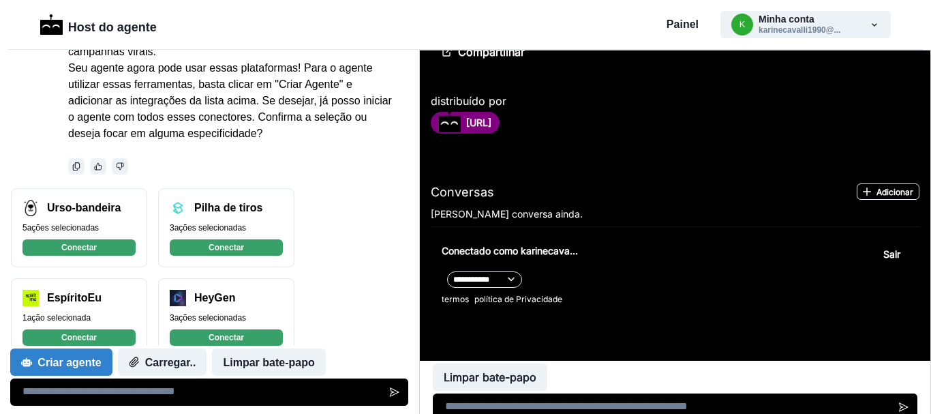
scroll to position [789, 0]
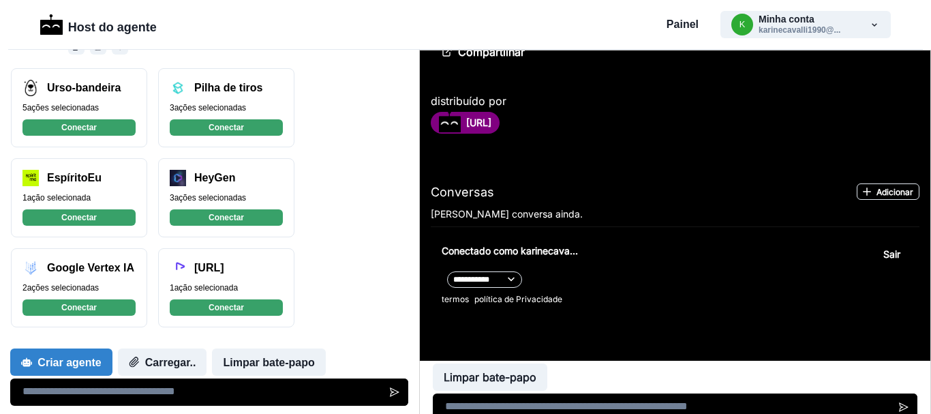
click at [138, 402] on textarea at bounding box center [209, 391] width 398 height 27
type textarea "***"
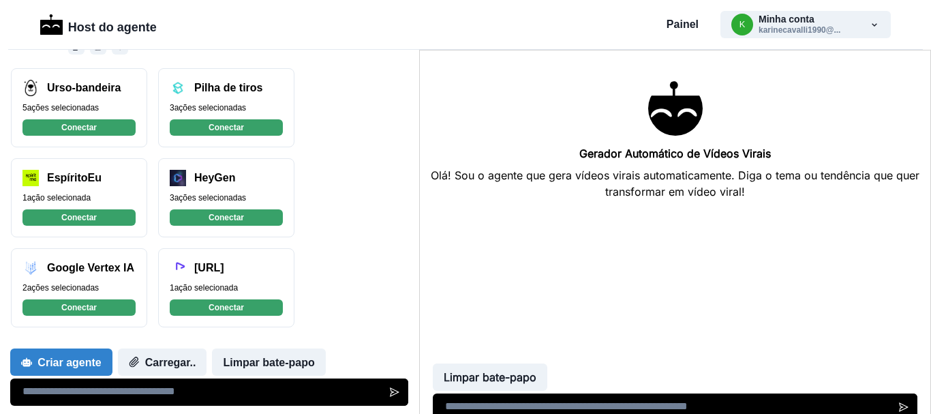
scroll to position [623, 0]
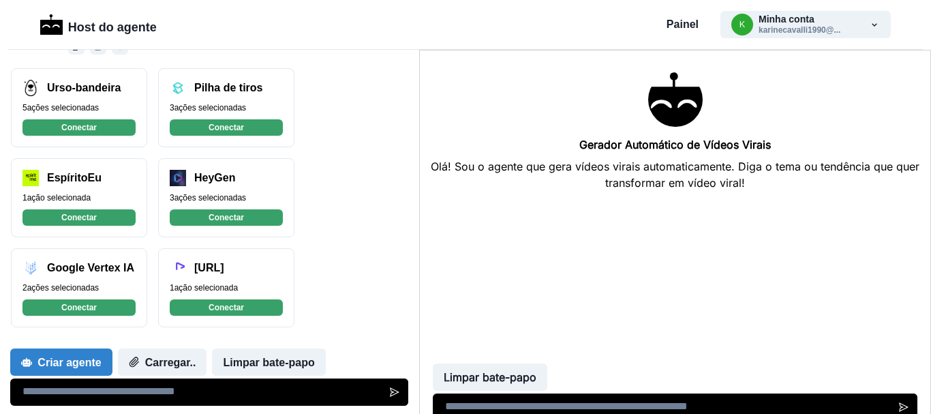
click at [491, 410] on textarea at bounding box center [674, 406] width 485 height 27
type textarea "**********"
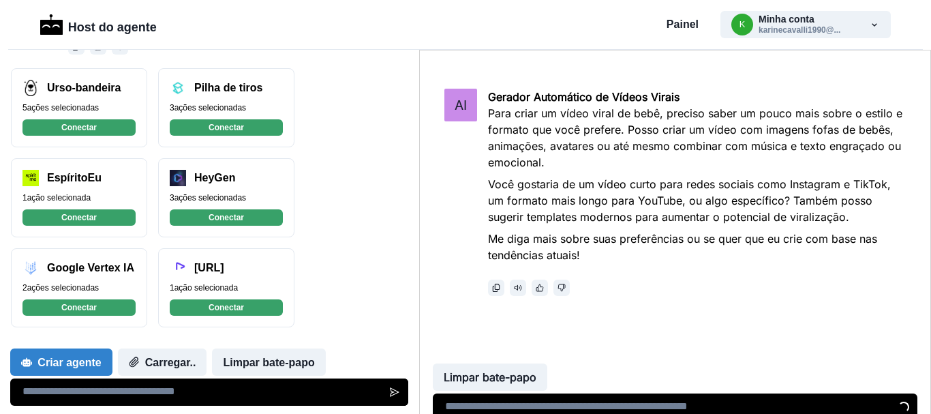
scroll to position [573, 0]
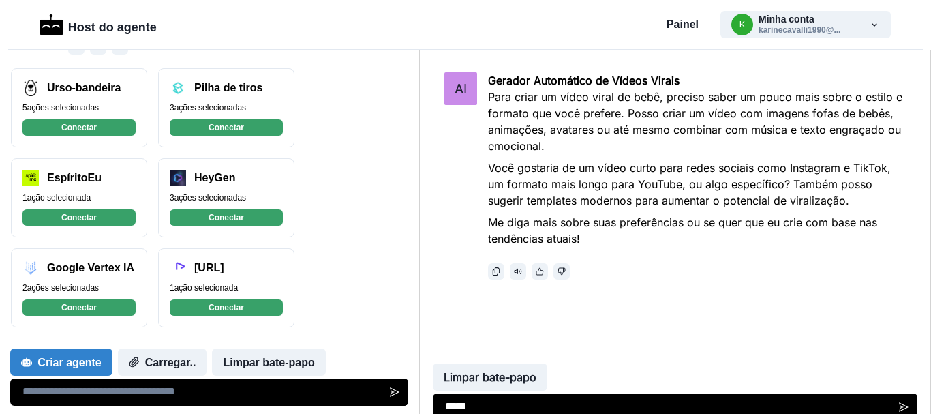
type textarea "******"
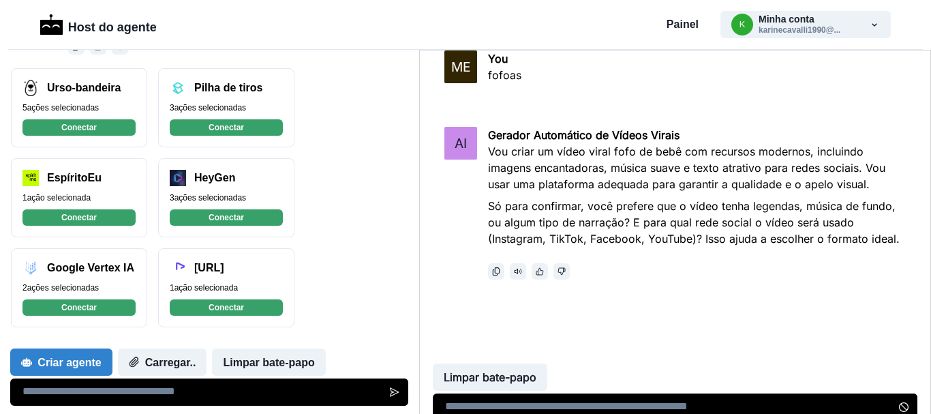
scroll to position [846, 0]
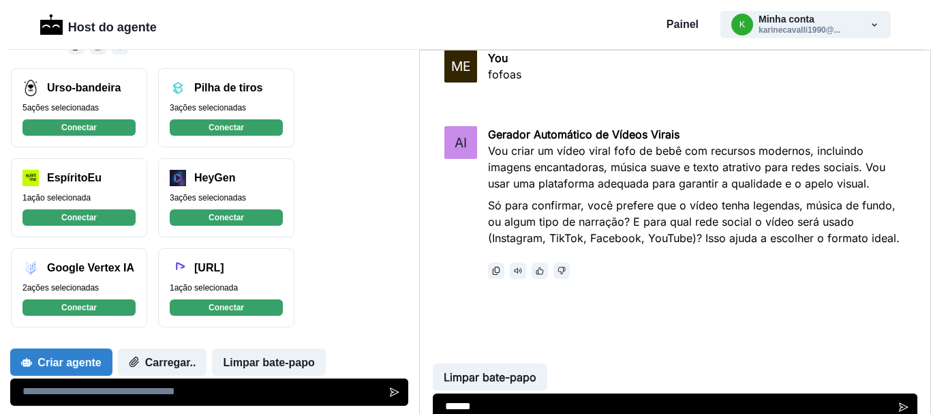
type textarea "*******"
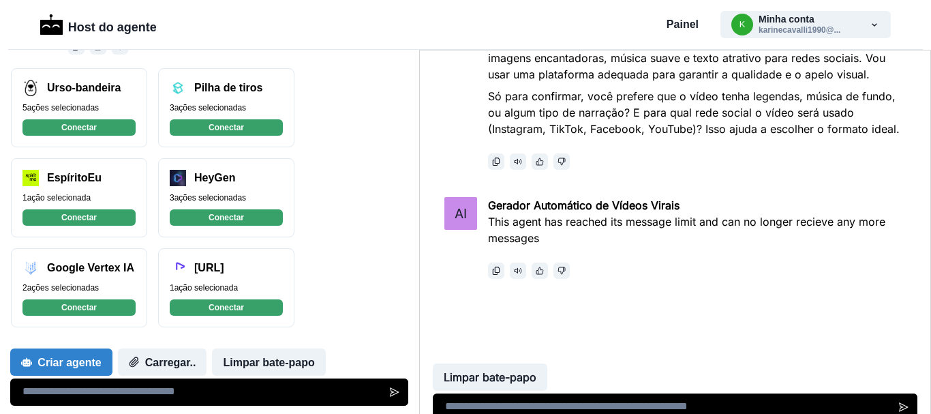
scroll to position [955, 0]
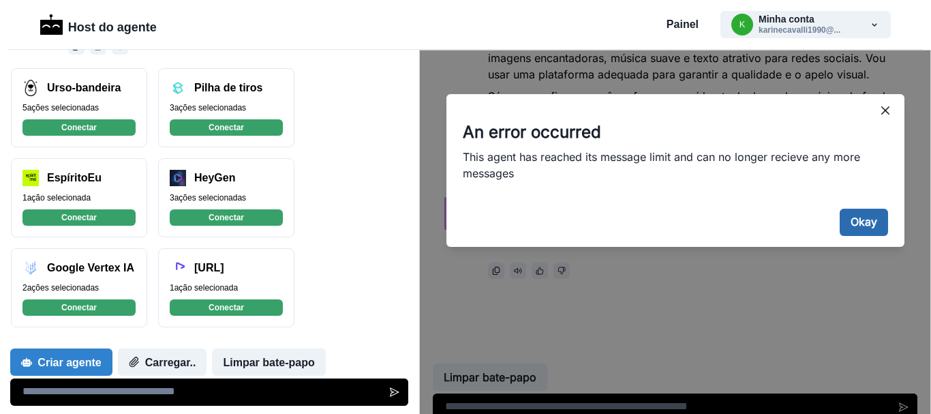
click at [853, 226] on button "Okay" at bounding box center [863, 222] width 48 height 27
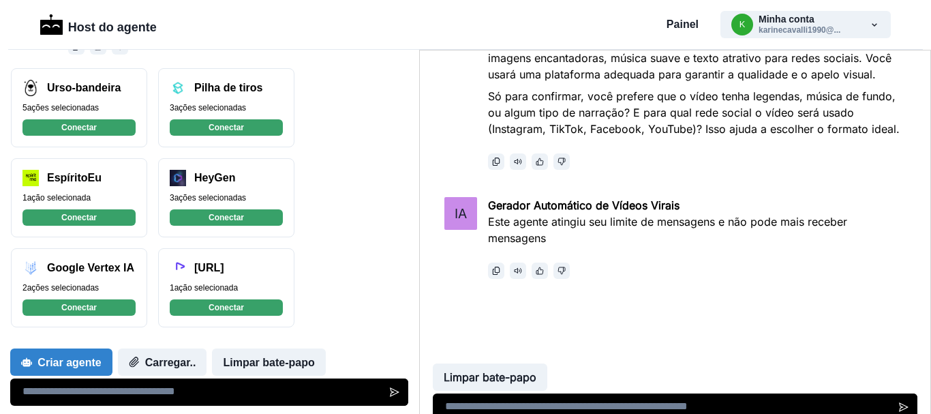
click at [517, 402] on textarea at bounding box center [674, 406] width 485 height 27
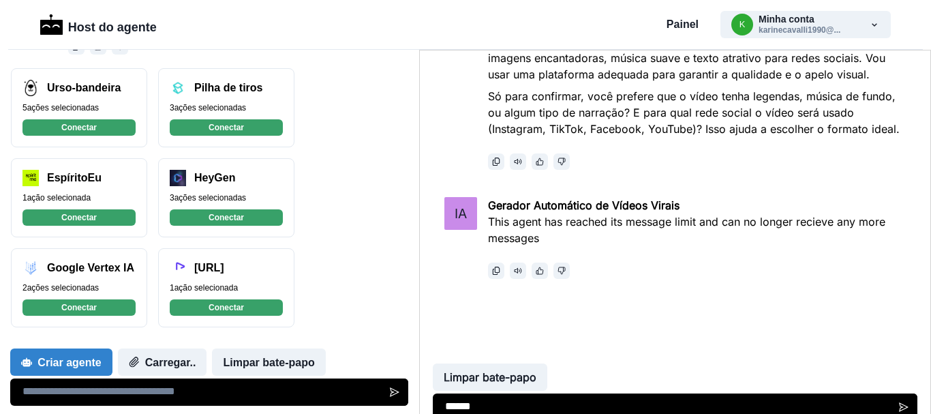
type textarea "*******"
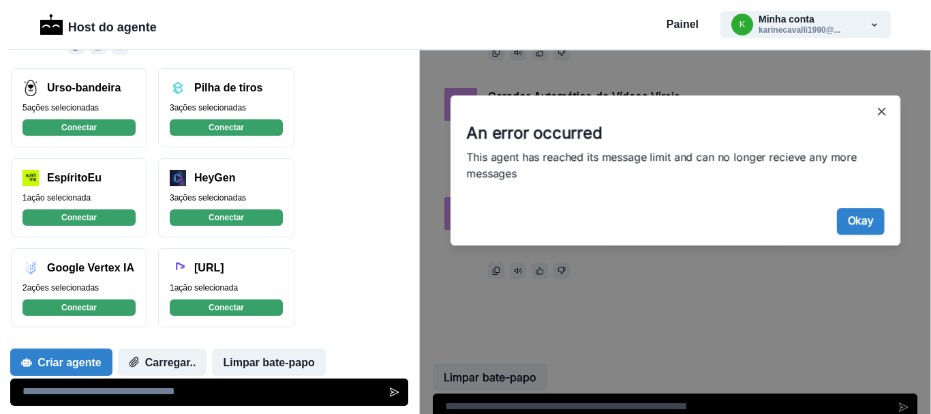
scroll to position [1064, 0]
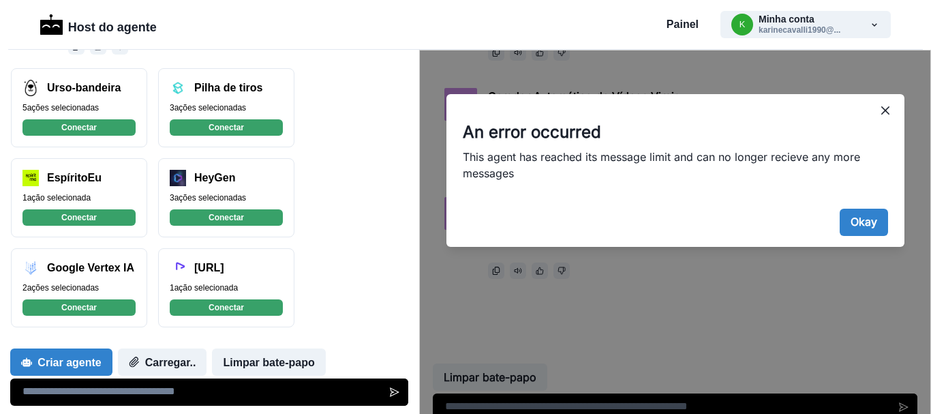
click at [862, 237] on footer "Okay" at bounding box center [675, 222] width 458 height 49
click at [865, 223] on button "Okay" at bounding box center [863, 222] width 48 height 27
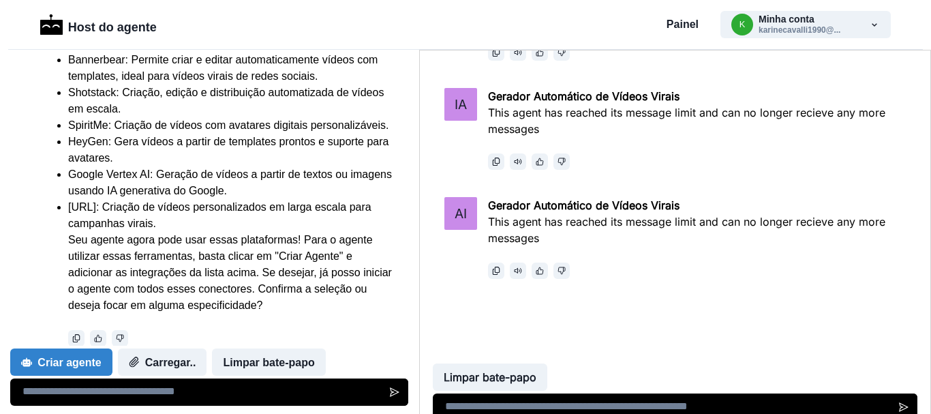
scroll to position [413, 0]
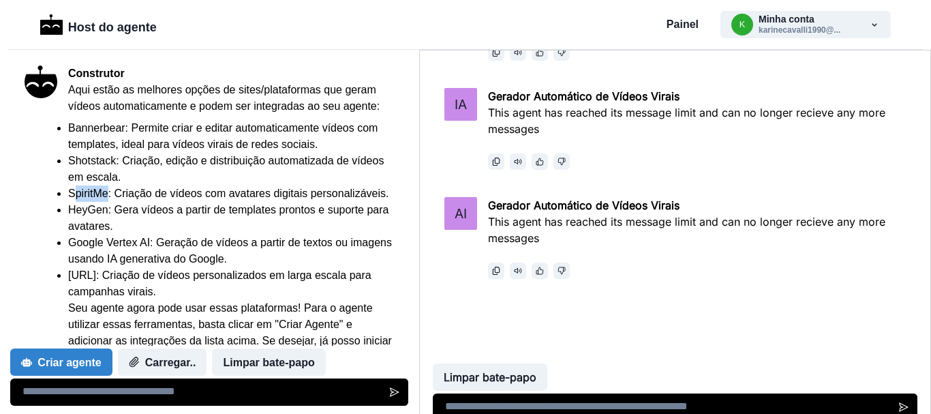
drag, startPoint x: 108, startPoint y: 193, endPoint x: 74, endPoint y: 190, distance: 33.6
click at [74, 190] on font "SpiritMe: Criação de vídeos com avatares digitais personalizáveis." at bounding box center [228, 194] width 320 height 12
drag, startPoint x: 70, startPoint y: 192, endPoint x: 108, endPoint y: 195, distance: 37.6
click at [108, 195] on font "SpiritMe: Criação de vídeos com avatares digitais personalizáveis." at bounding box center [228, 194] width 320 height 12
copy font "SpiritMe"
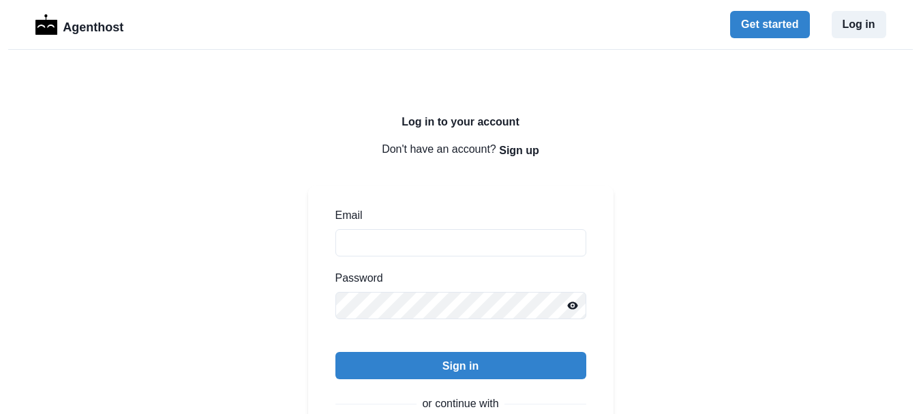
scroll to position [136, 0]
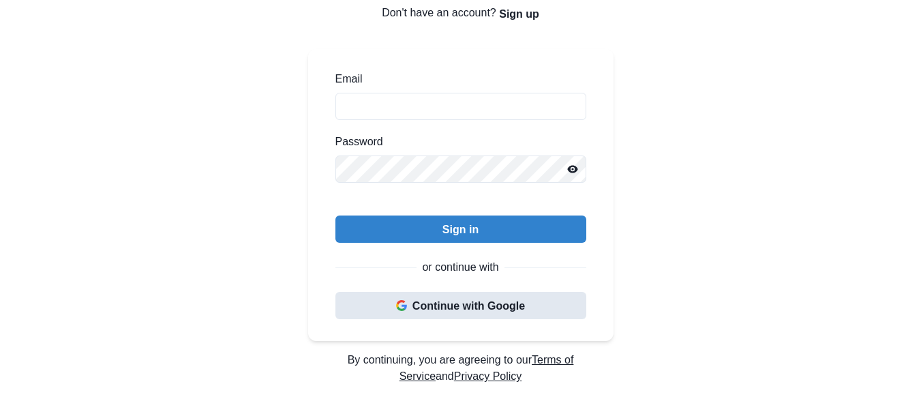
click at [460, 303] on button "Continue with Google" at bounding box center [460, 305] width 251 height 27
